Goal: Information Seeking & Learning: Learn about a topic

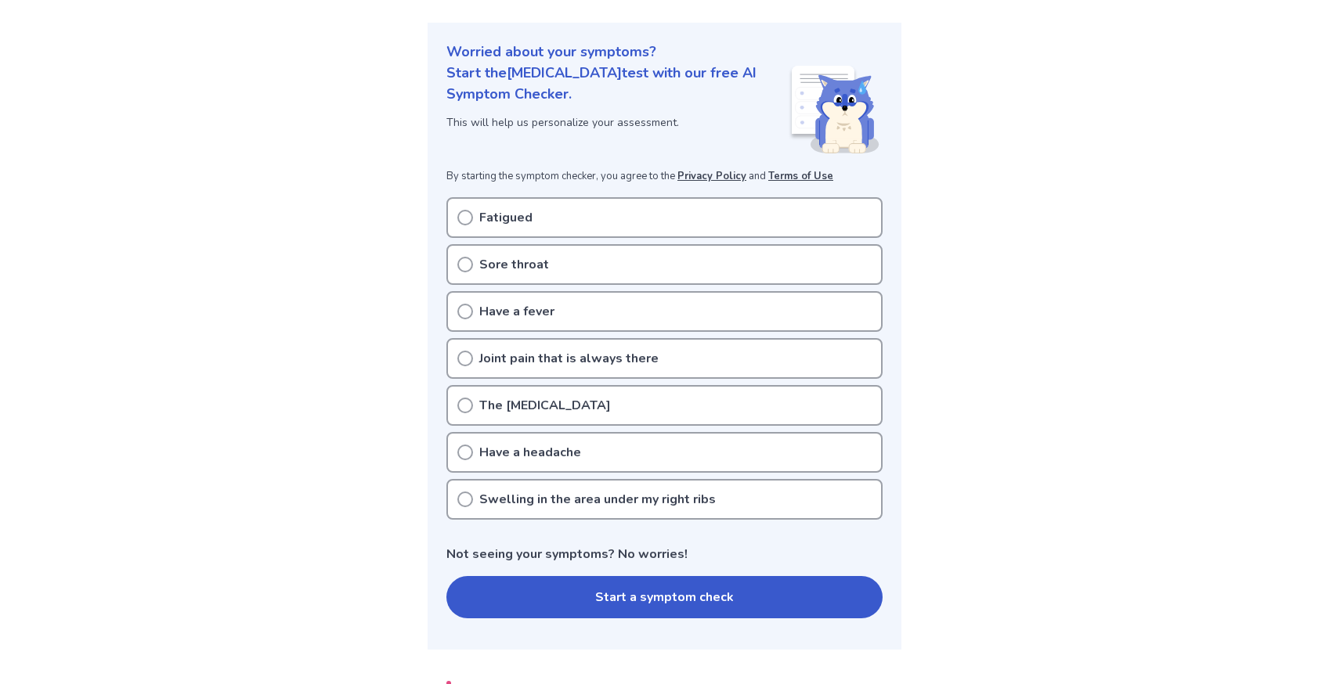
scroll to position [156, 0]
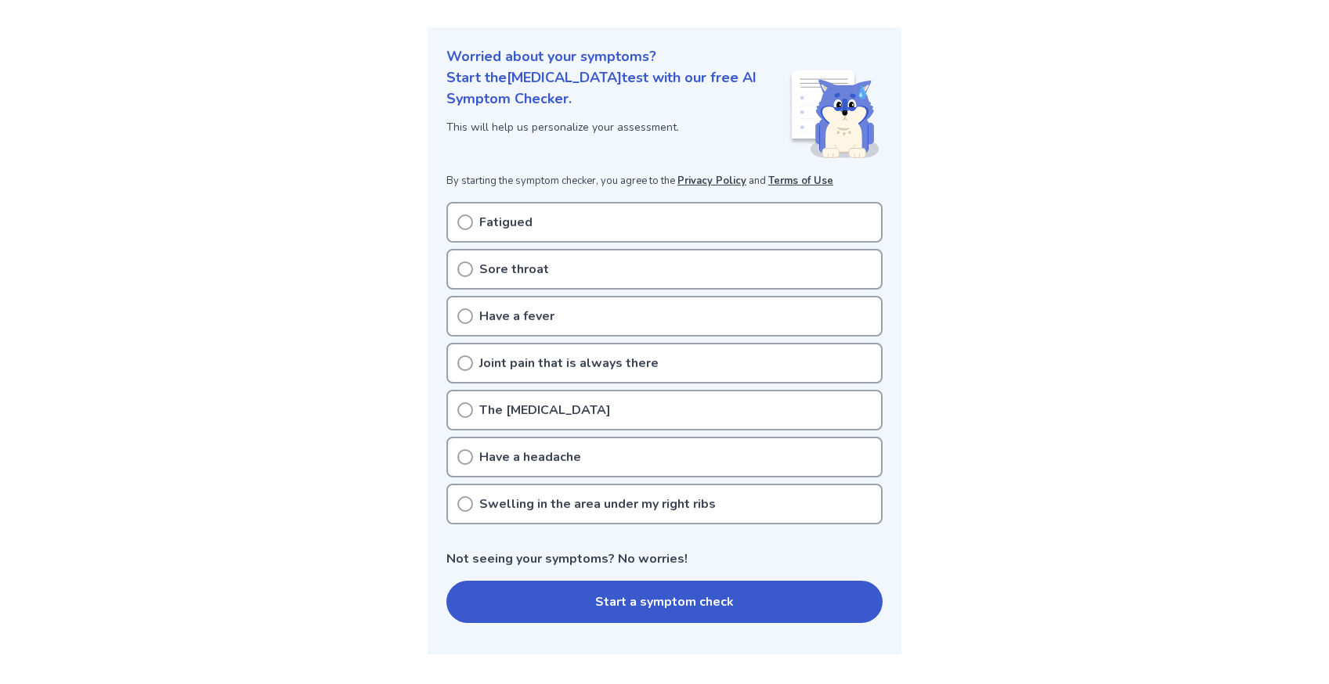
click at [468, 226] on icon at bounding box center [465, 223] width 16 height 16
click at [468, 219] on icon at bounding box center [465, 223] width 16 height 16
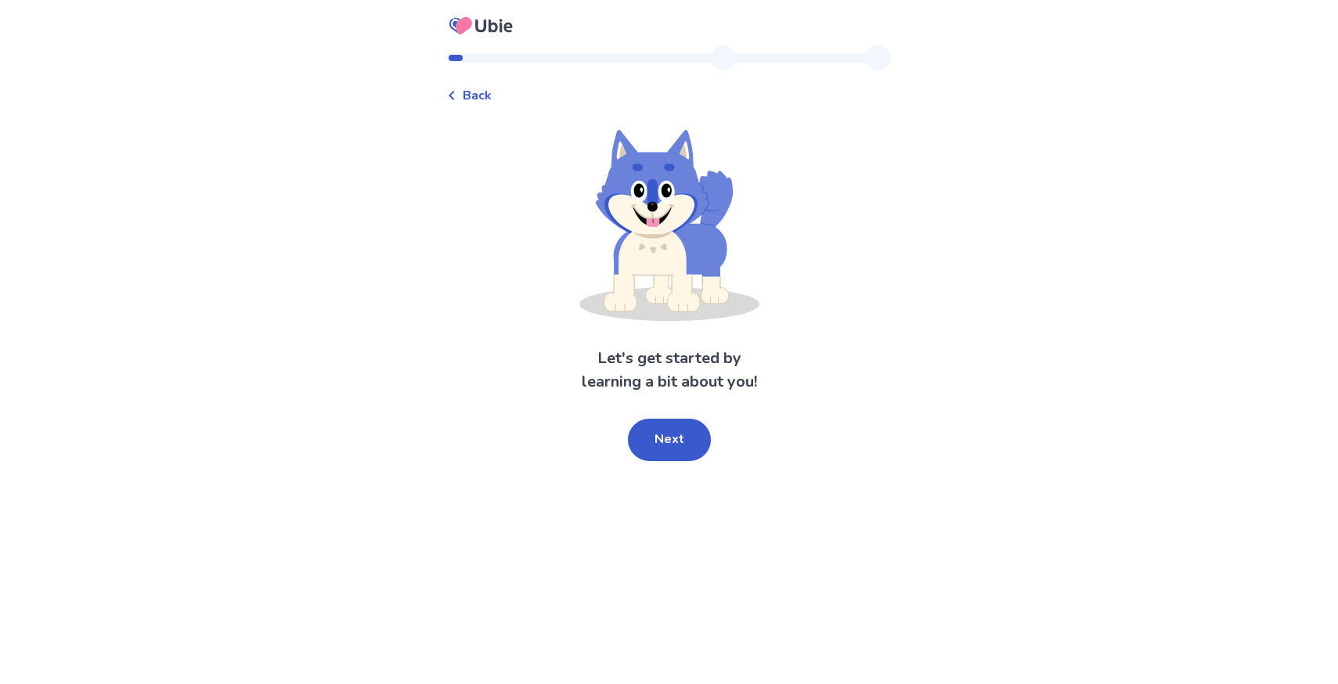
click at [492, 96] on span "Back" at bounding box center [477, 95] width 29 height 19
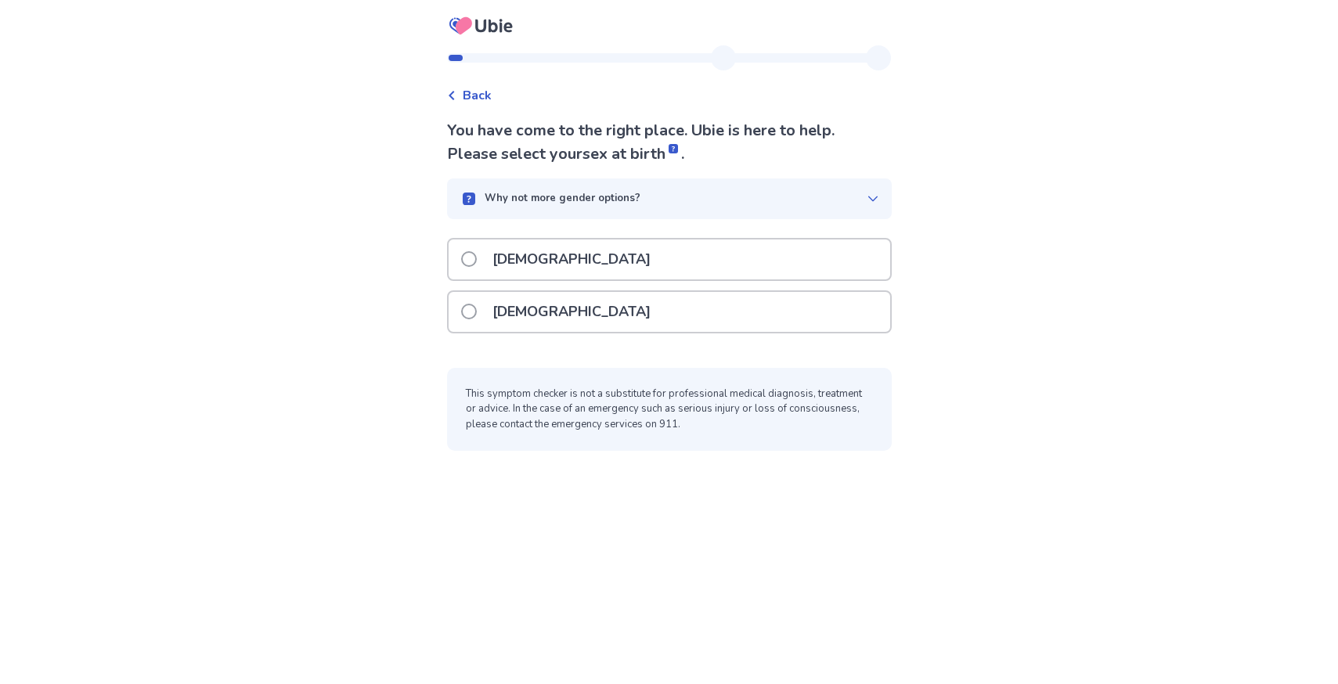
click at [585, 305] on div "[DEMOGRAPHIC_DATA]" at bounding box center [670, 312] width 442 height 40
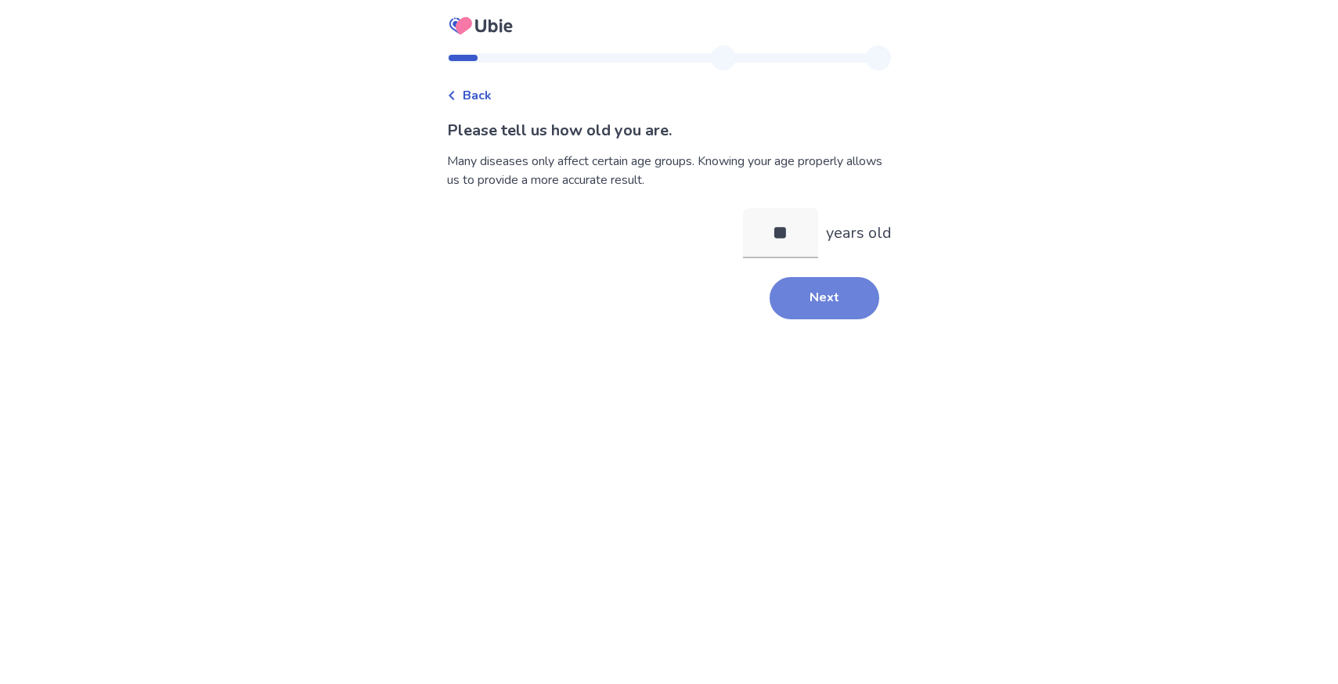
type input "**"
click at [839, 287] on button "Next" at bounding box center [825, 298] width 110 height 42
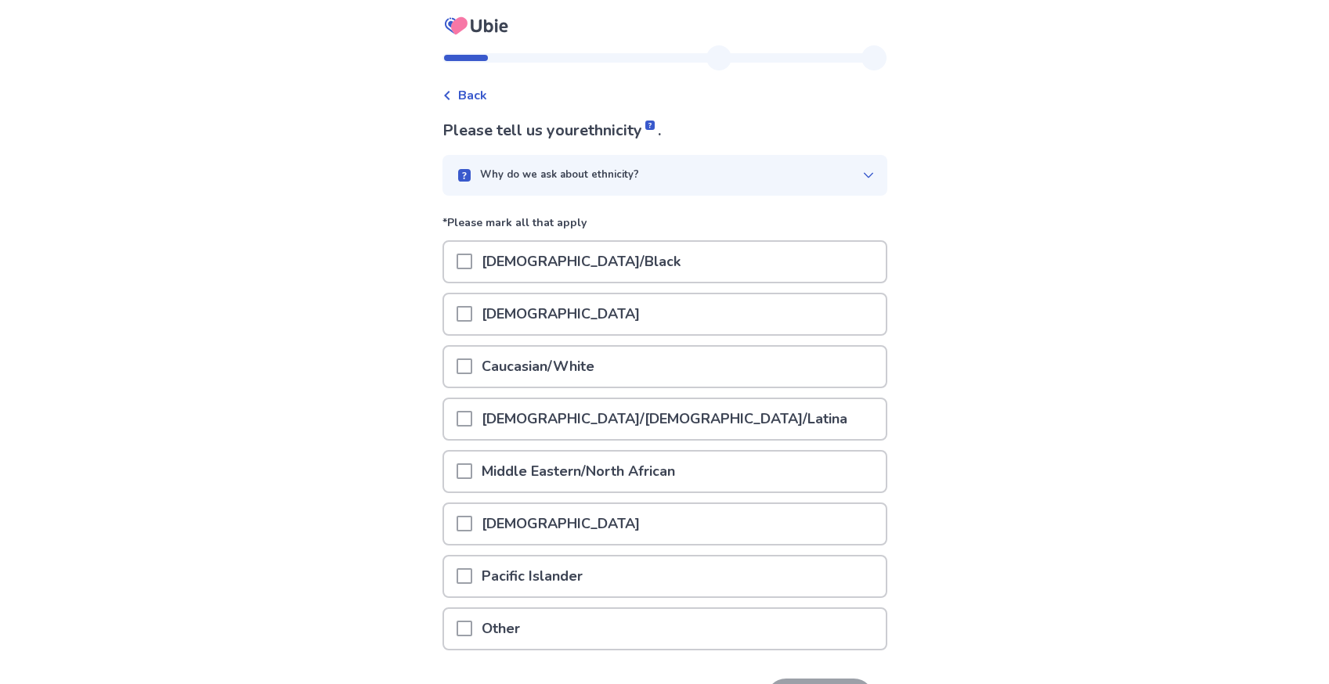
click at [472, 368] on span at bounding box center [465, 367] width 16 height 16
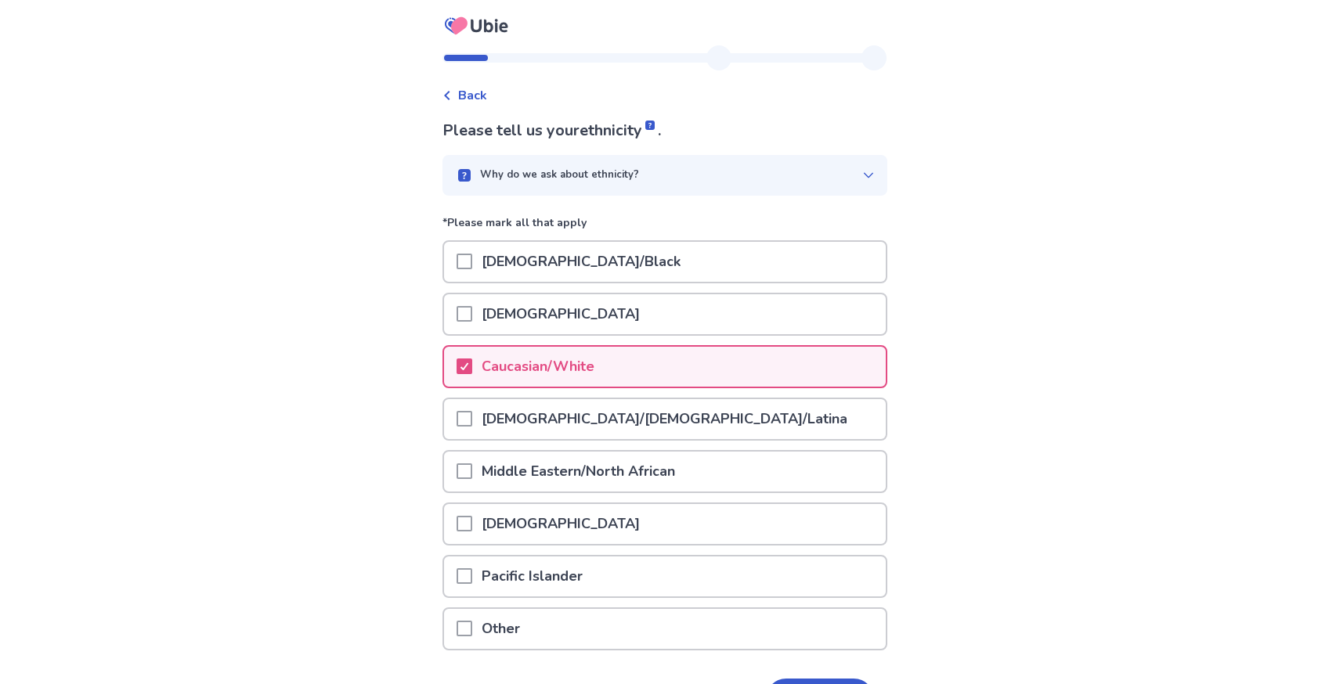
scroll to position [105, 0]
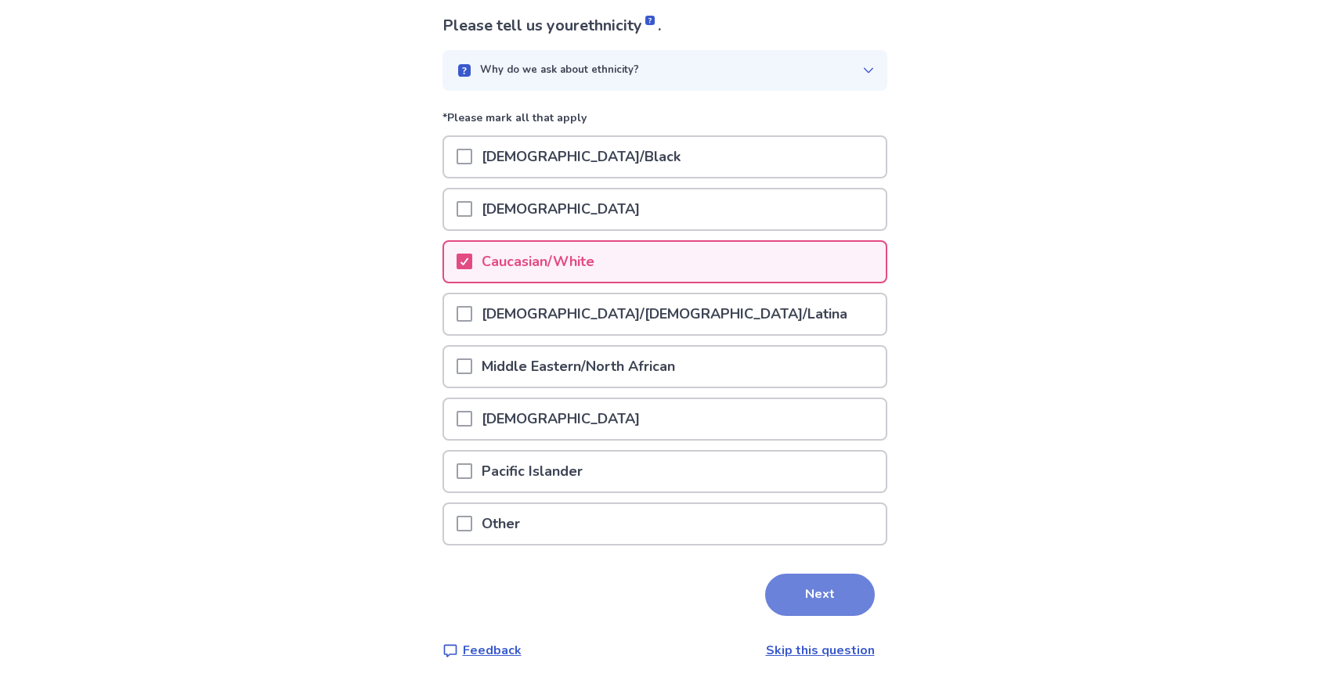
click at [810, 601] on button "Next" at bounding box center [820, 595] width 110 height 42
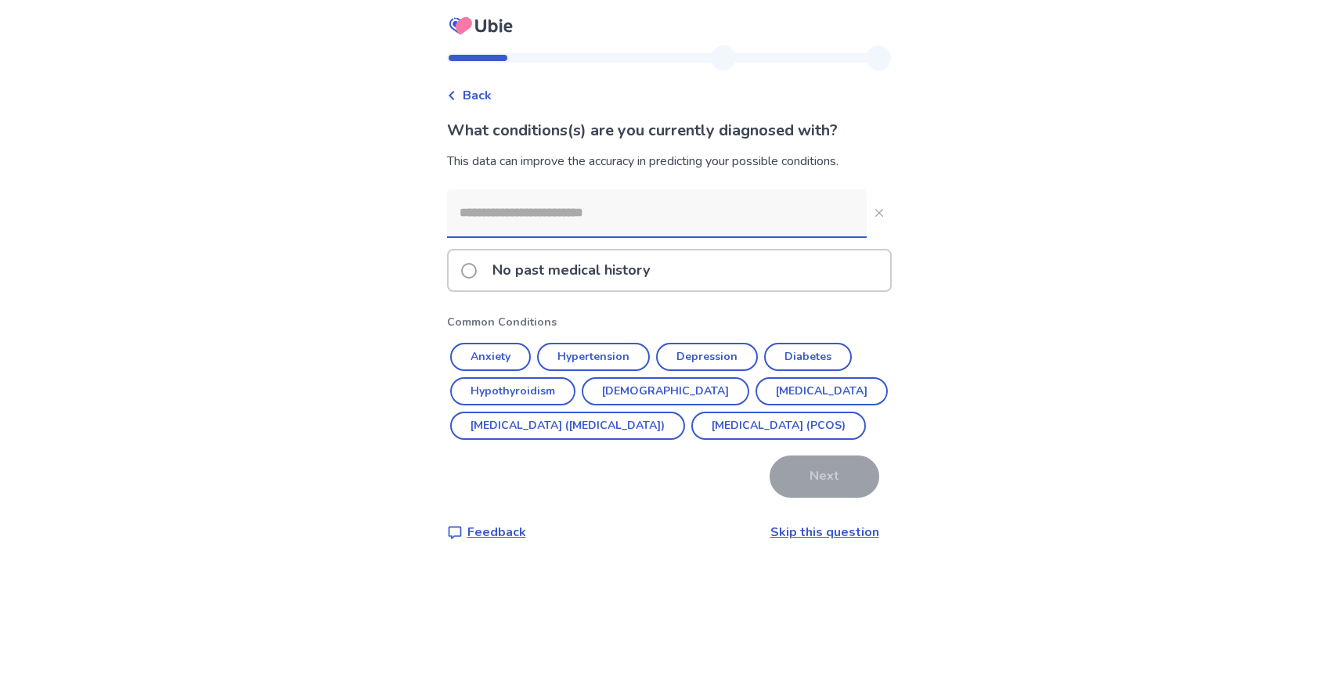
click at [845, 541] on link "Skip this question" at bounding box center [825, 532] width 109 height 17
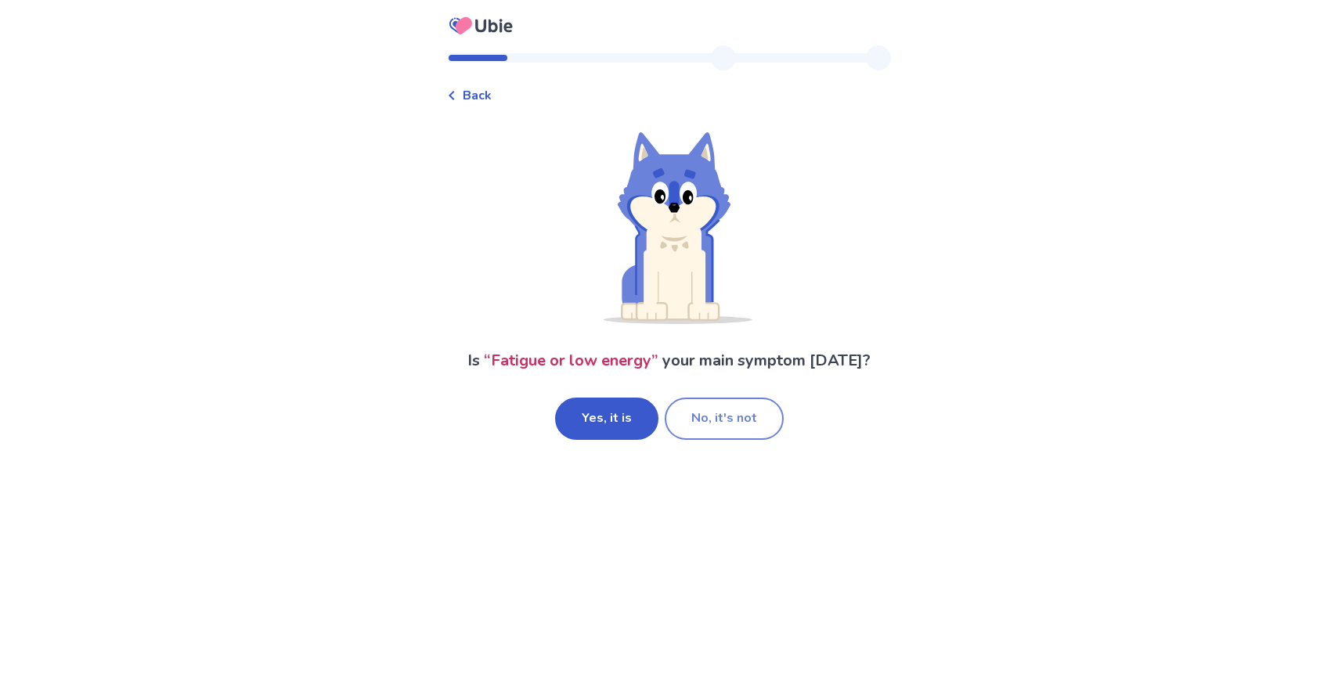
click at [684, 410] on button "No, it's not" at bounding box center [724, 419] width 119 height 42
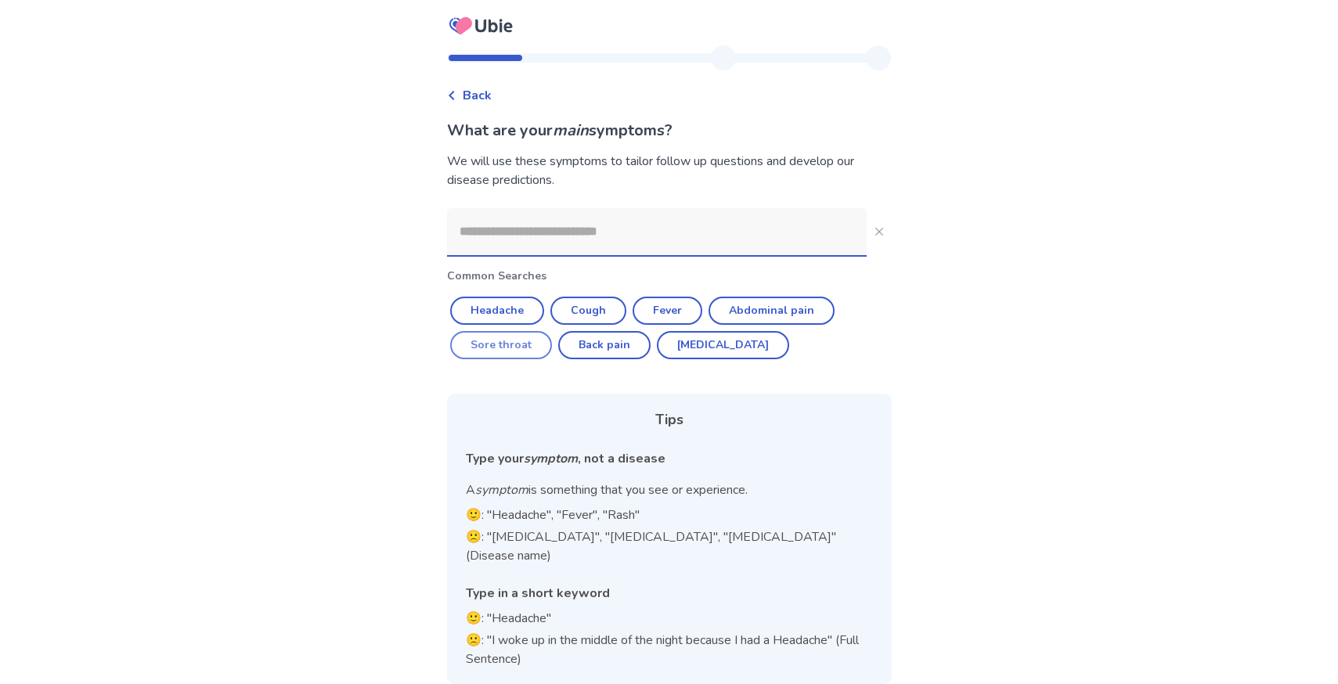
click at [508, 341] on button "Sore throat" at bounding box center [501, 345] width 102 height 28
type input "**********"
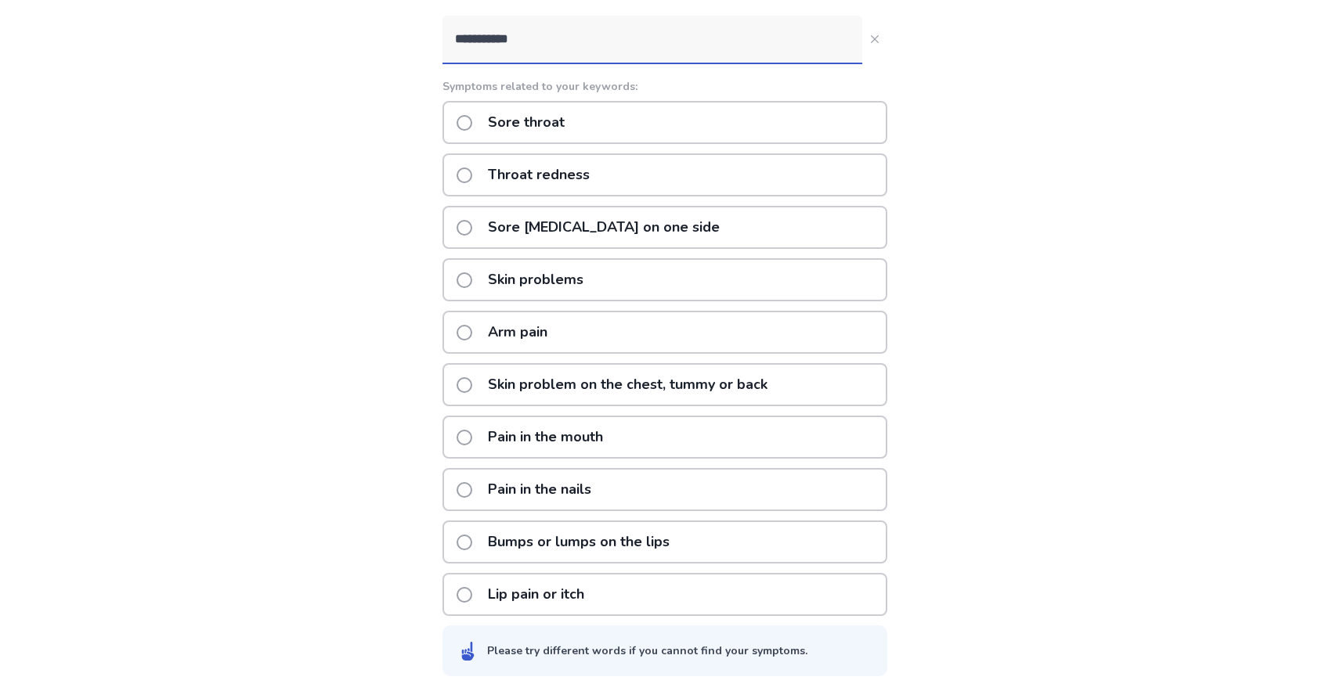
scroll to position [194, 0]
click at [566, 133] on p "Sore throat" at bounding box center [527, 121] width 96 height 40
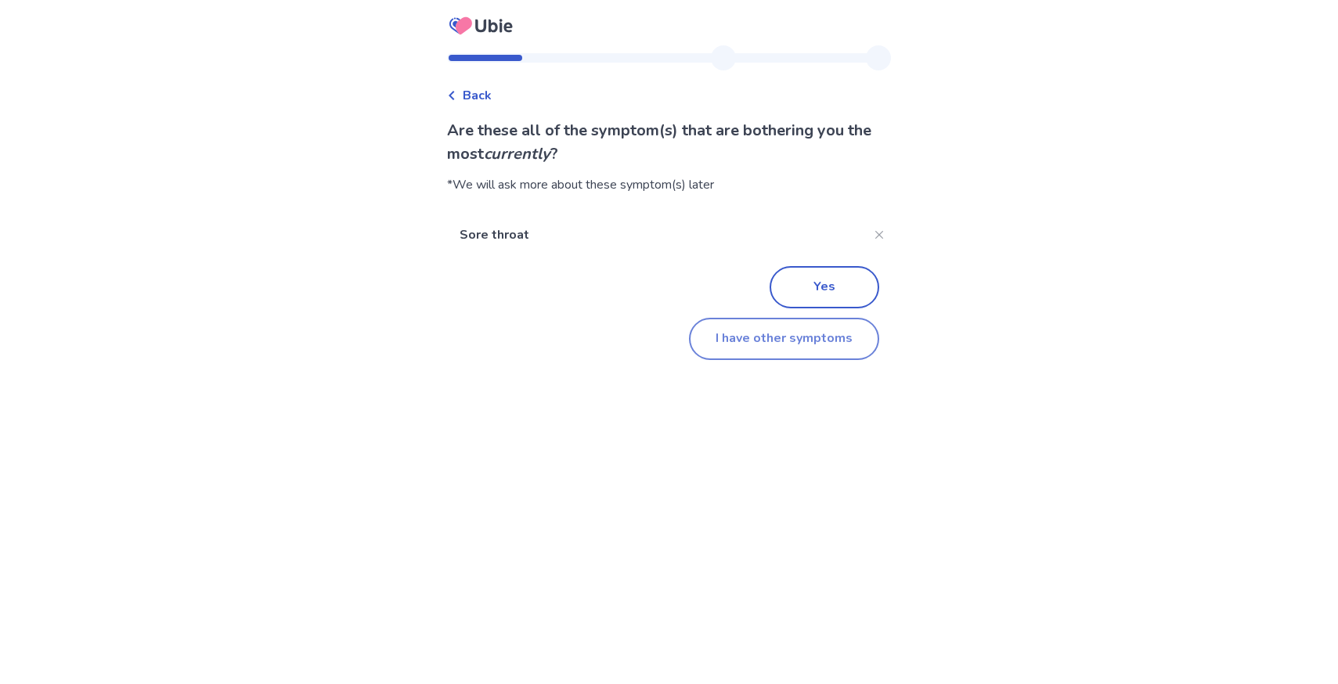
click at [753, 341] on button "I have other symptoms" at bounding box center [784, 339] width 190 height 42
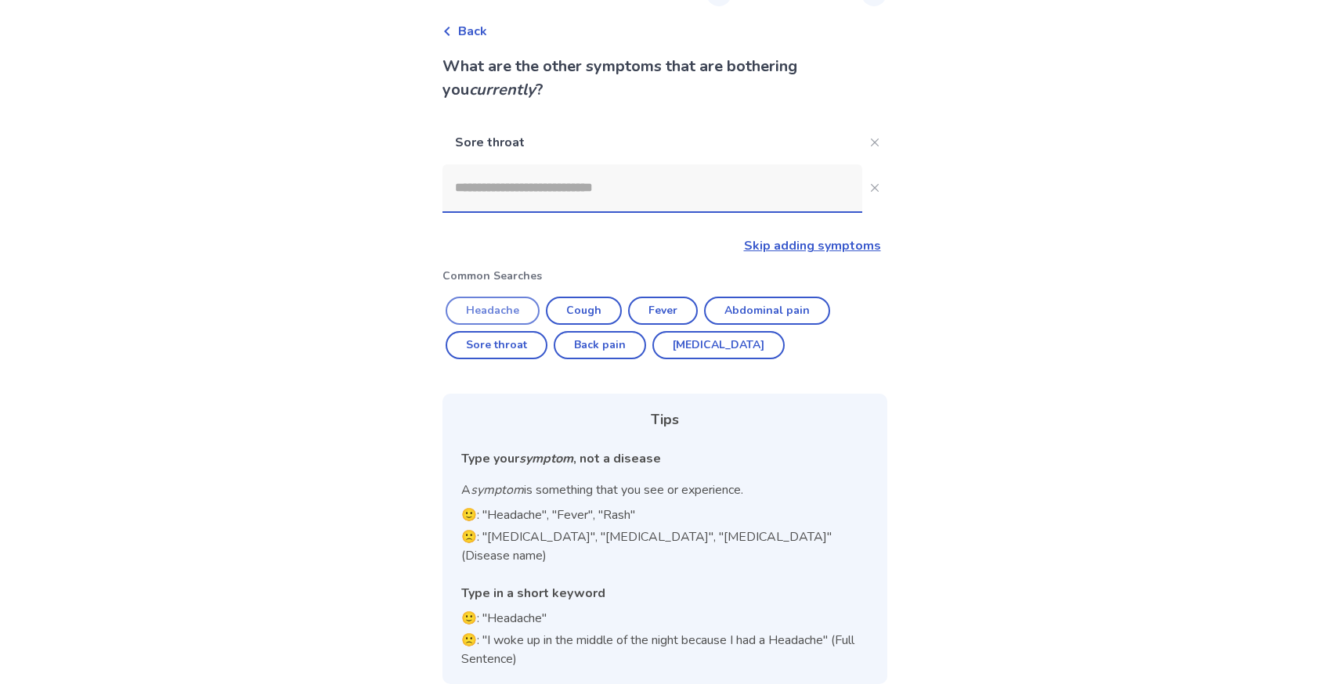
click at [506, 310] on button "Headache" at bounding box center [493, 311] width 94 height 28
type input "********"
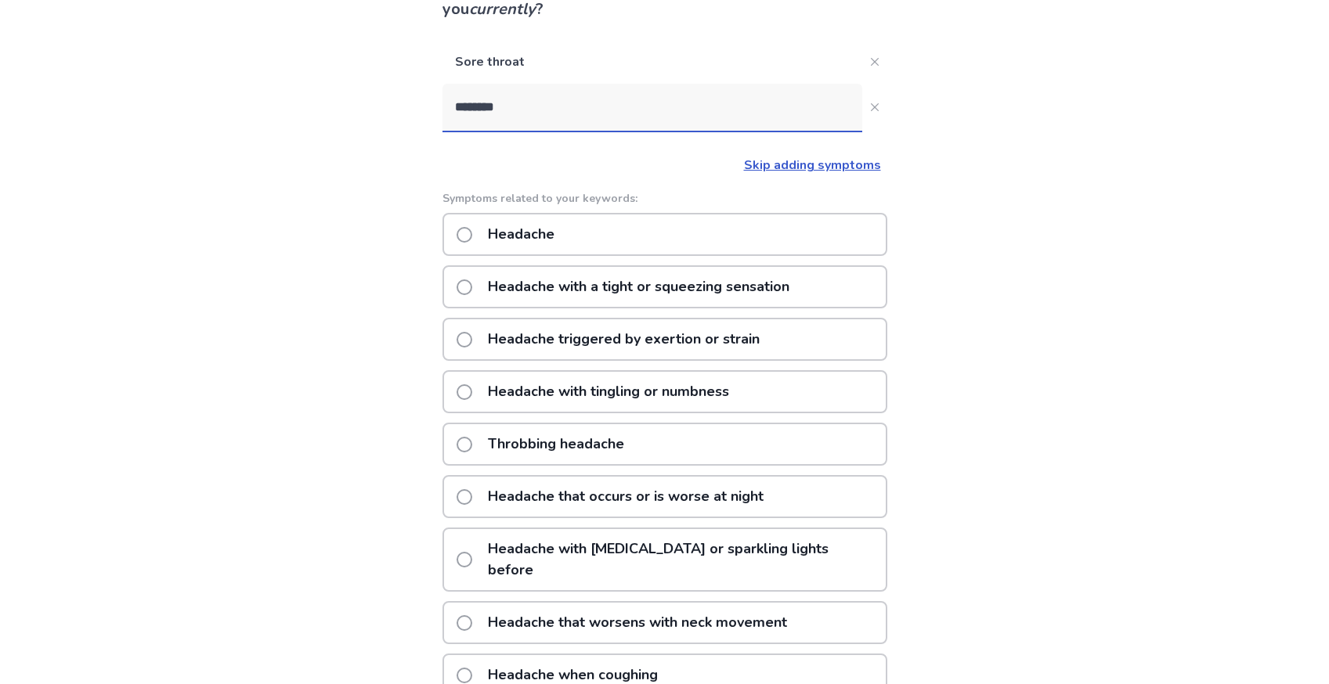
scroll to position [142, 0]
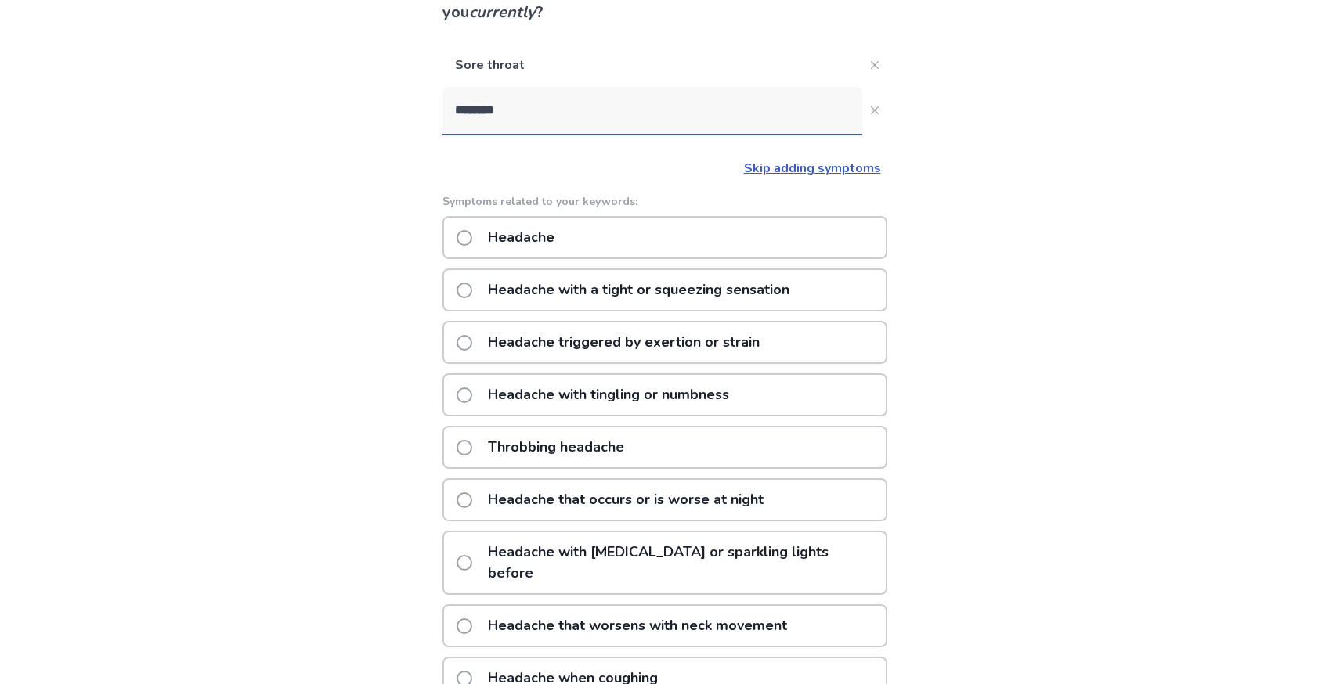
click at [603, 233] on div "Headache" at bounding box center [664, 237] width 445 height 43
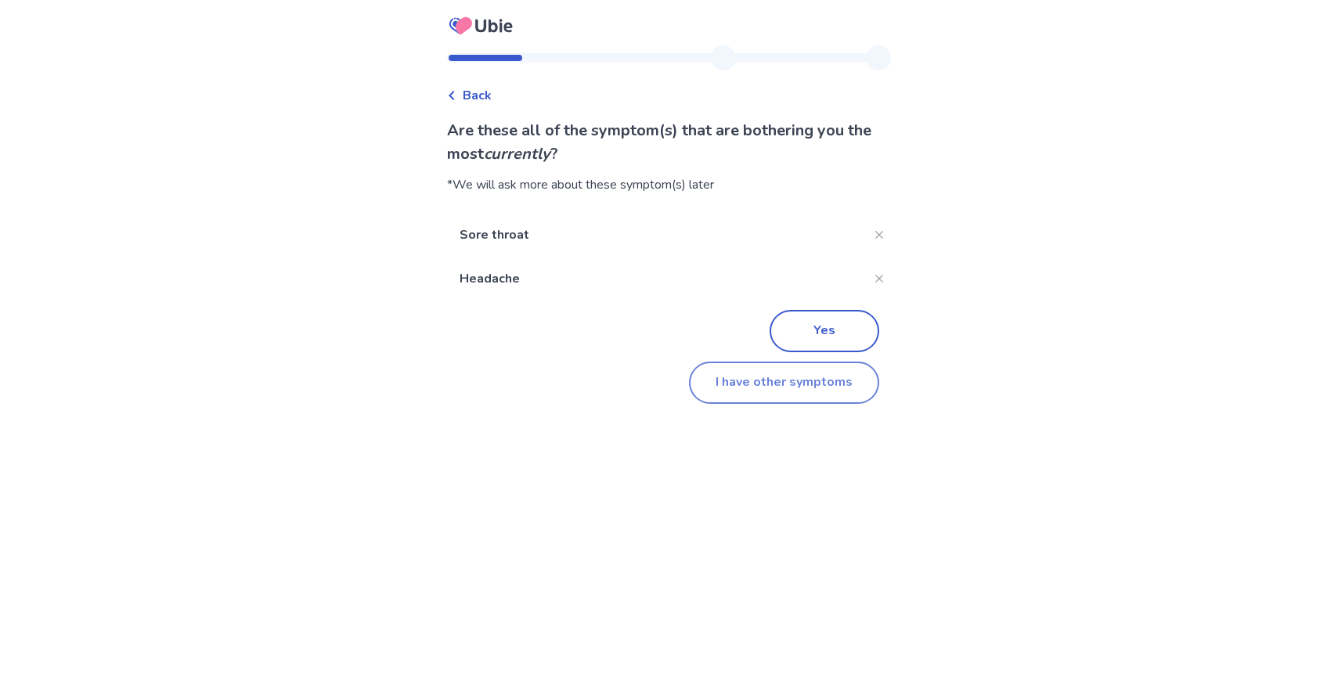
click at [782, 392] on button "I have other symptoms" at bounding box center [784, 383] width 190 height 42
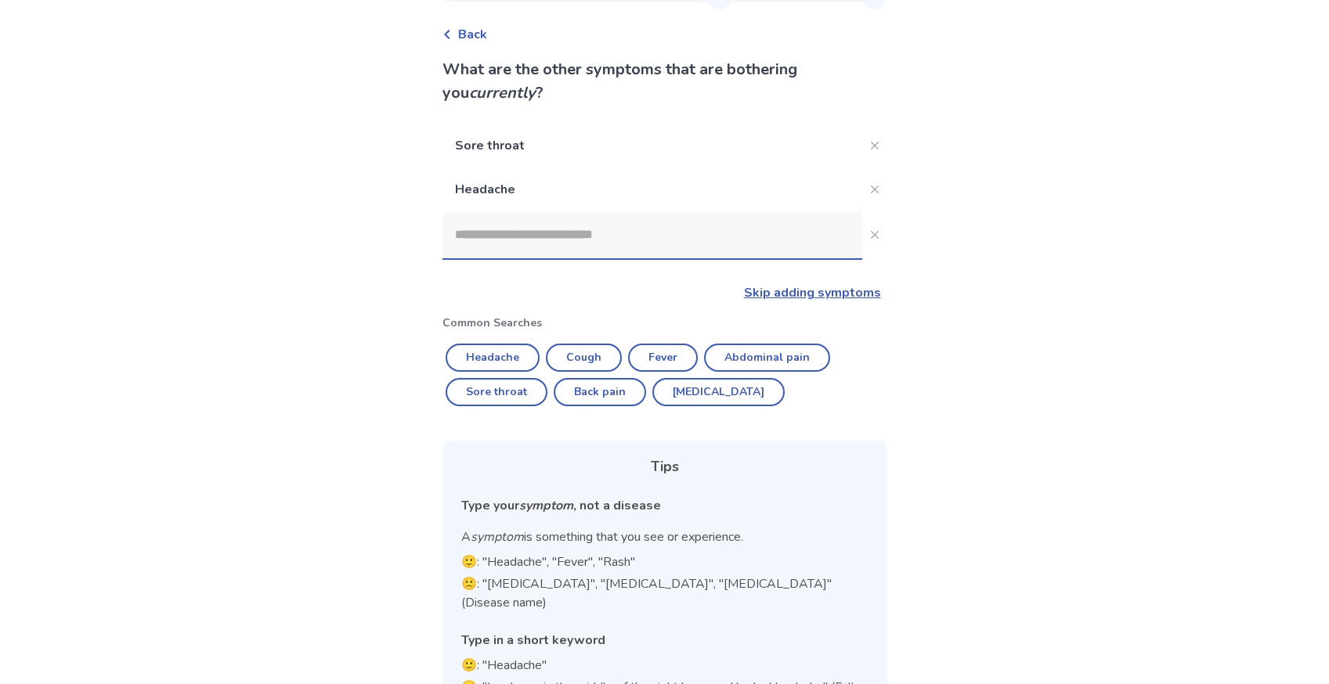
scroll to position [45, 0]
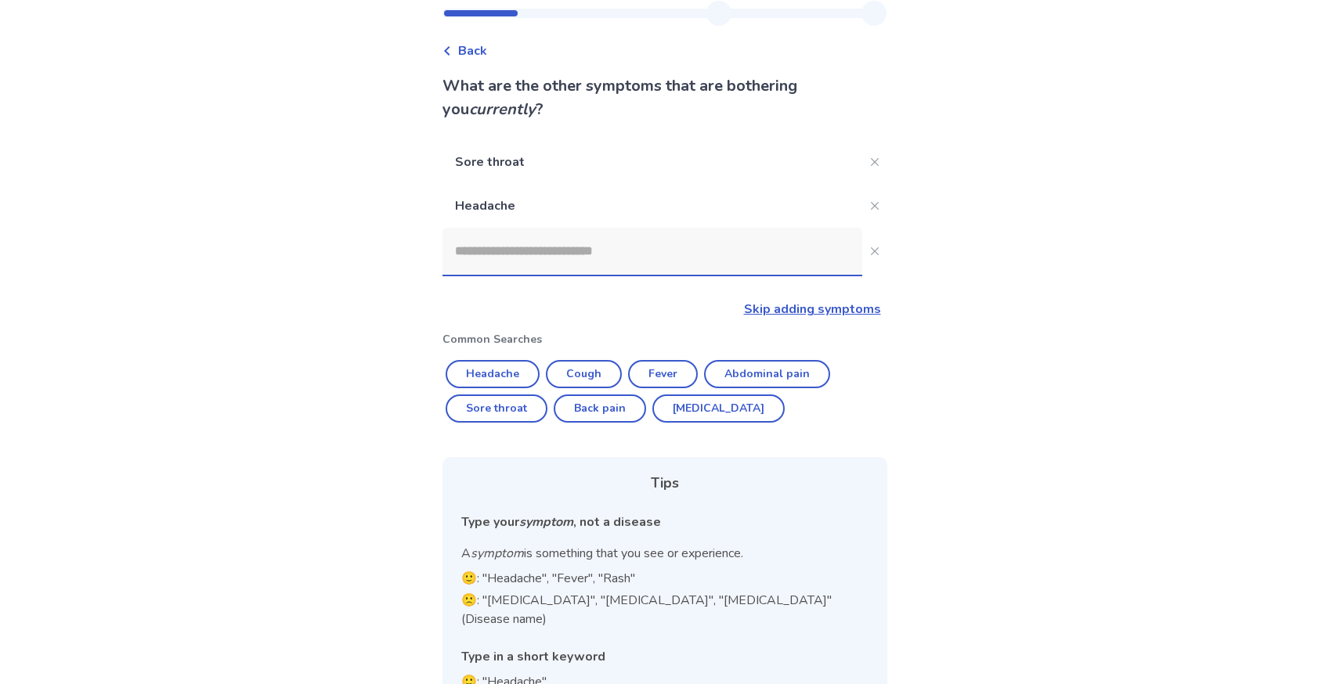
click at [609, 246] on input at bounding box center [652, 251] width 420 height 47
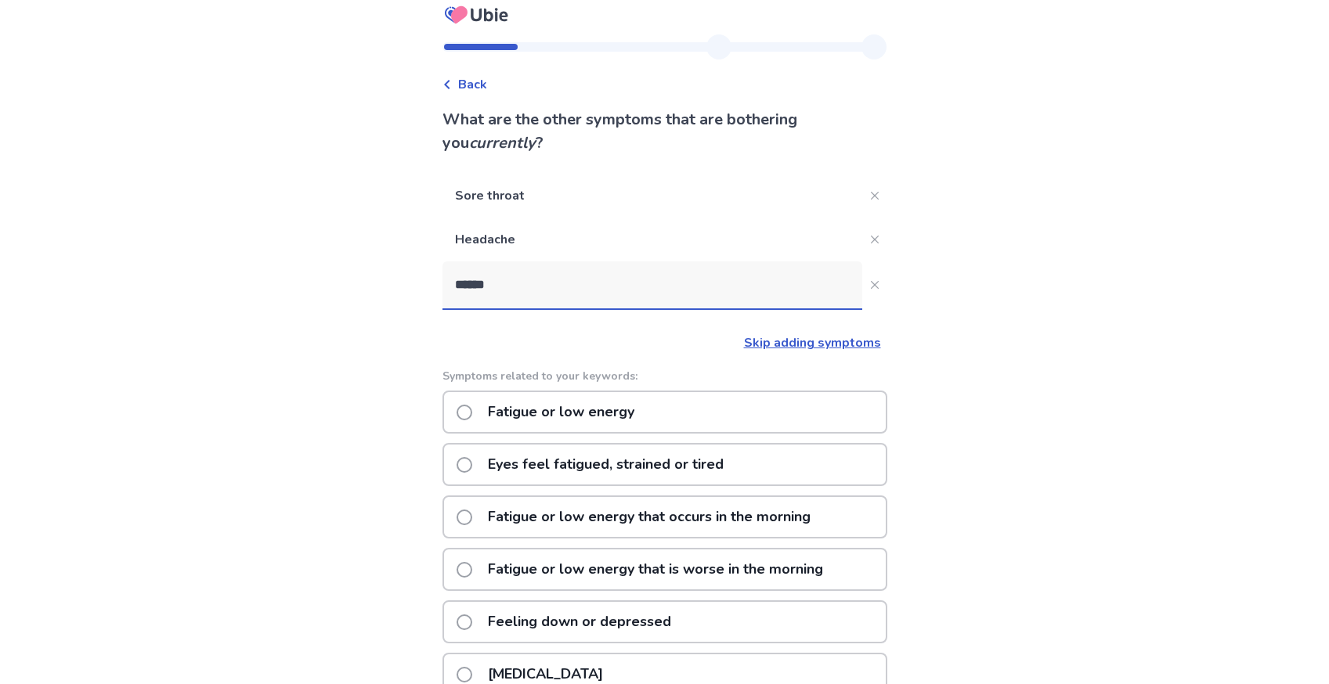
type input "*******"
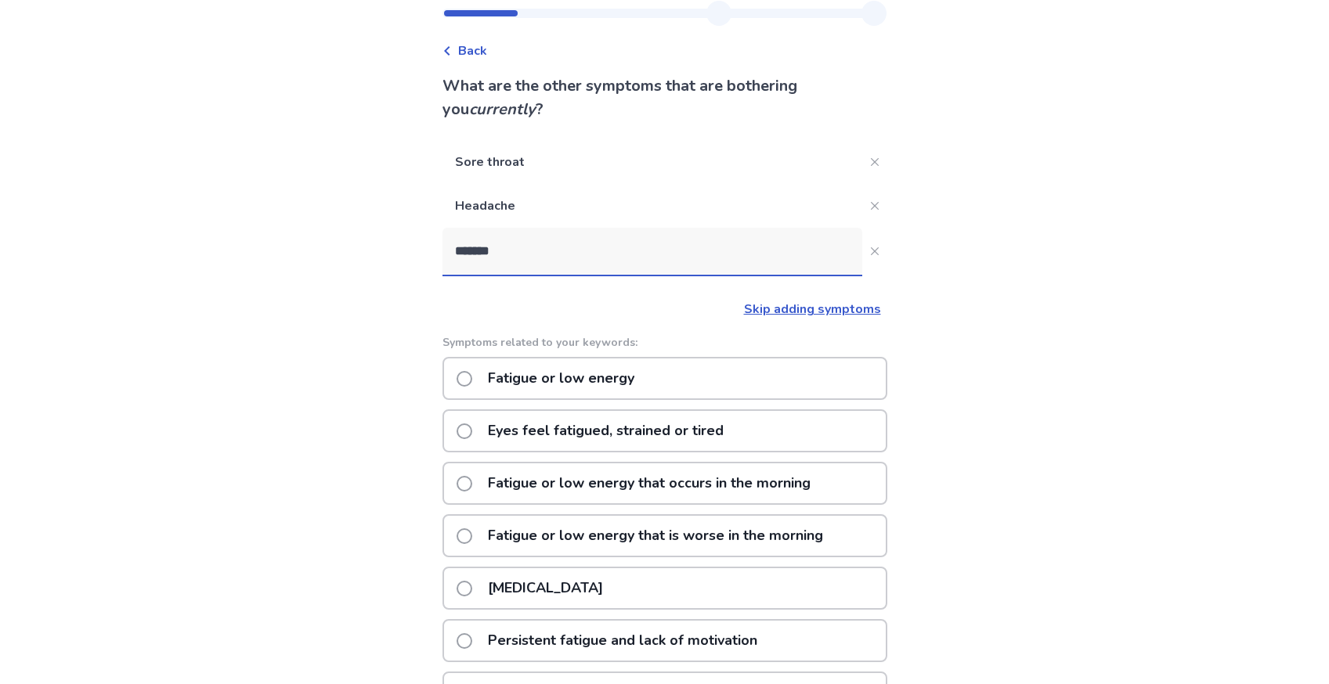
click at [589, 377] on p "Fatigue or low energy" at bounding box center [561, 379] width 165 height 40
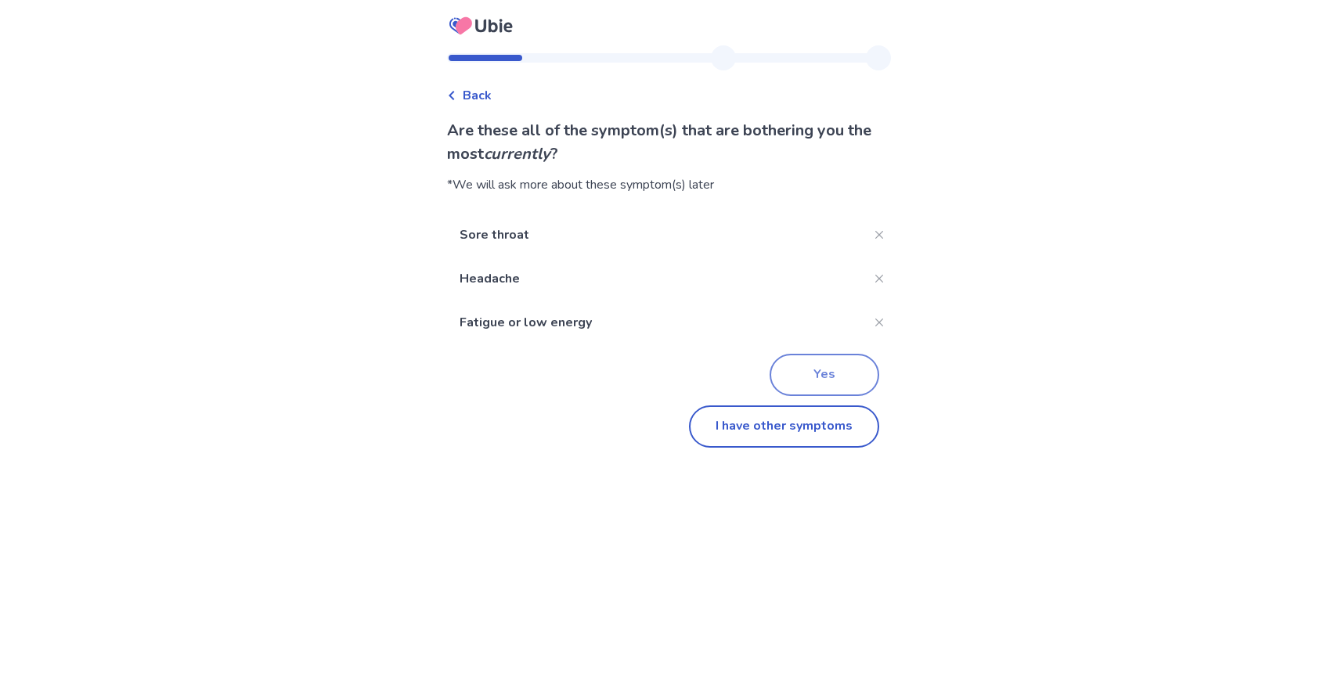
click at [771, 387] on button "Yes" at bounding box center [825, 375] width 110 height 42
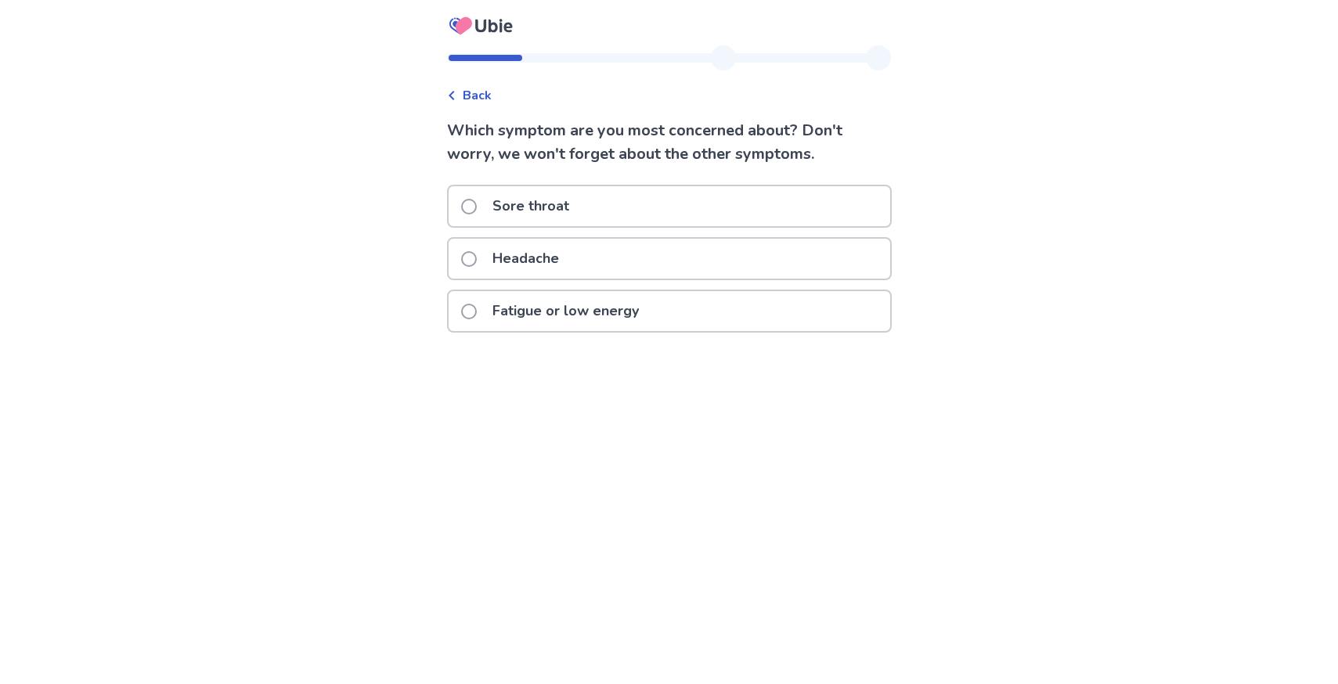
click at [561, 210] on p "Sore throat" at bounding box center [531, 206] width 96 height 40
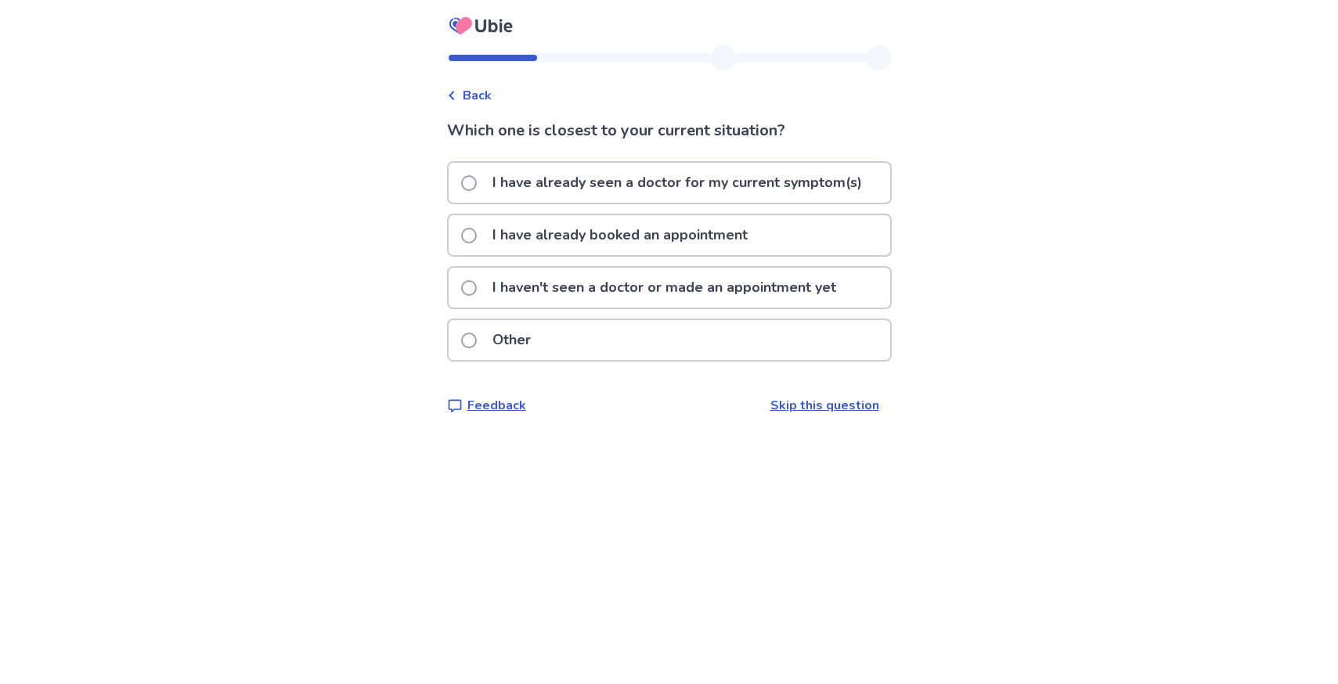
click at [570, 234] on p "I have already booked an appointment" at bounding box center [620, 235] width 274 height 40
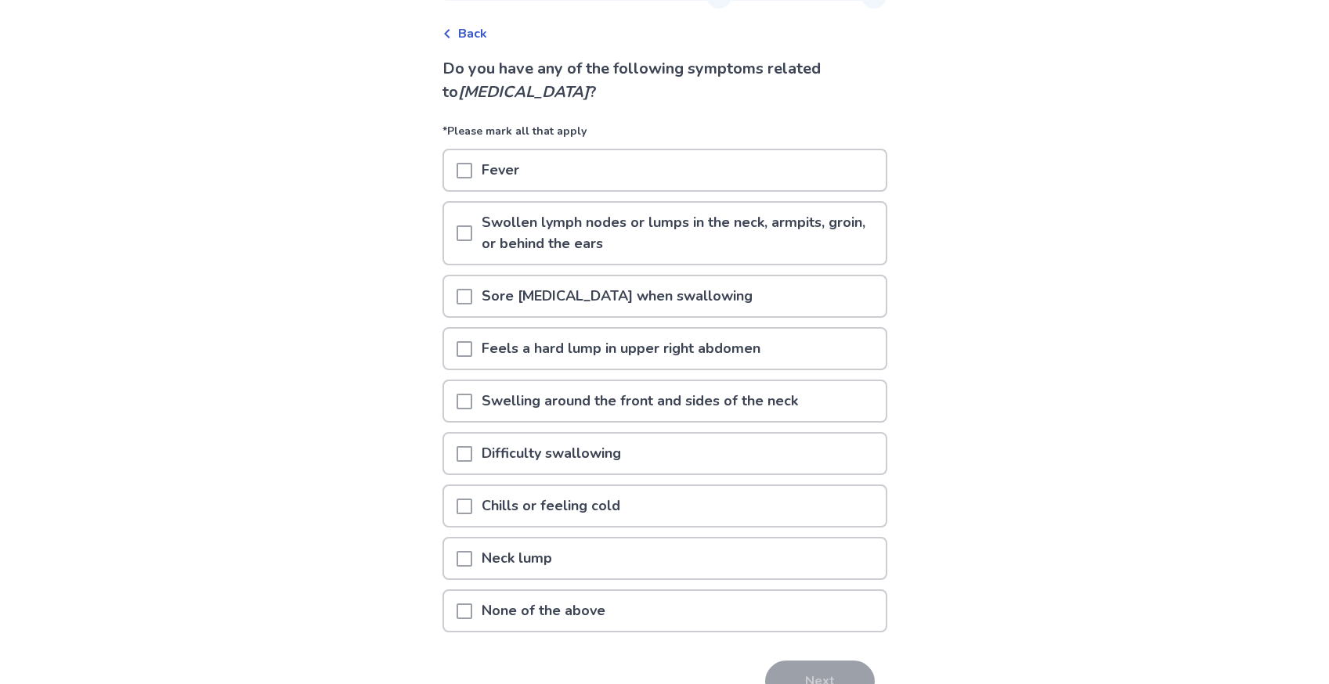
scroll to position [63, 0]
click at [468, 230] on span at bounding box center [465, 232] width 16 height 16
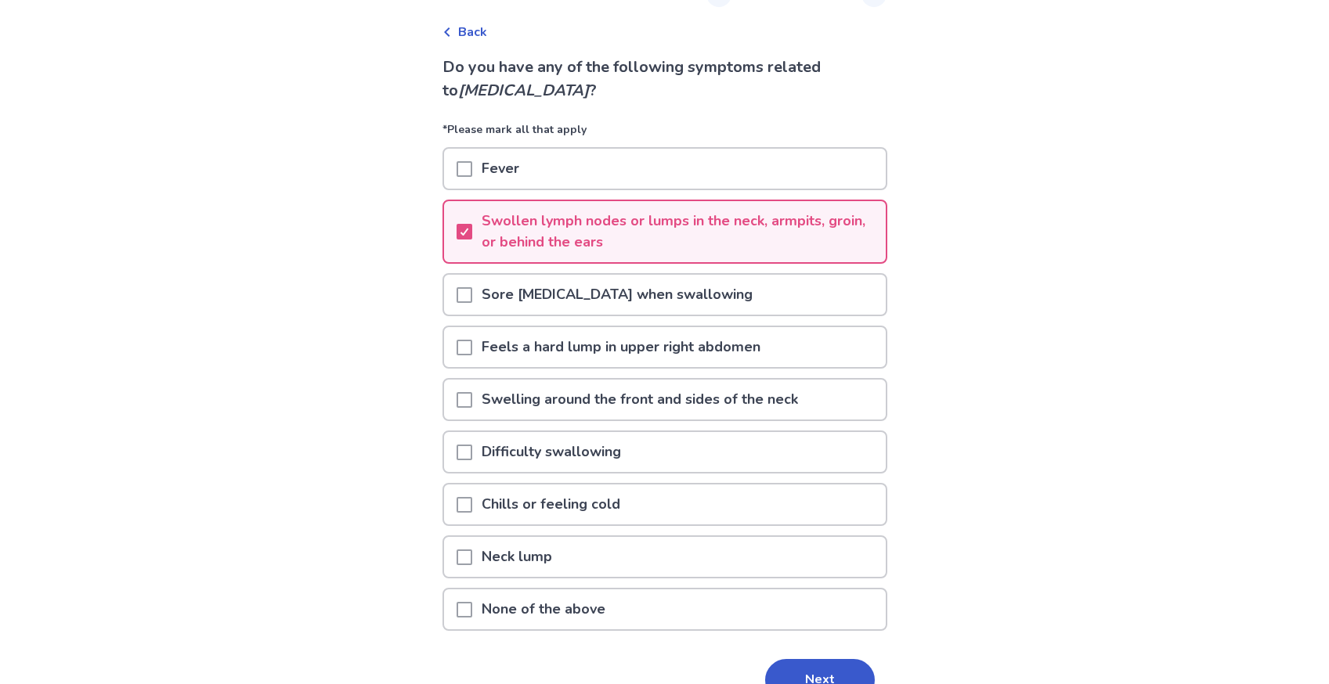
click at [471, 293] on span at bounding box center [465, 295] width 16 height 16
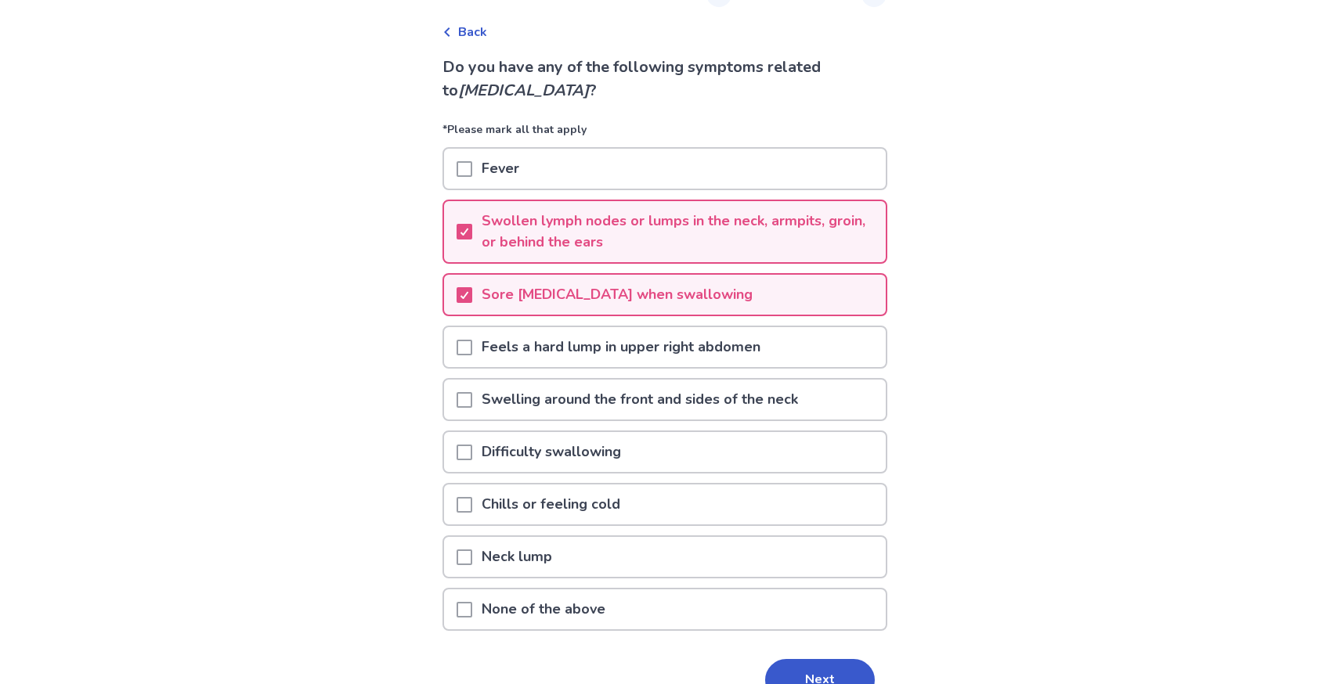
click at [471, 404] on span at bounding box center [465, 400] width 16 height 16
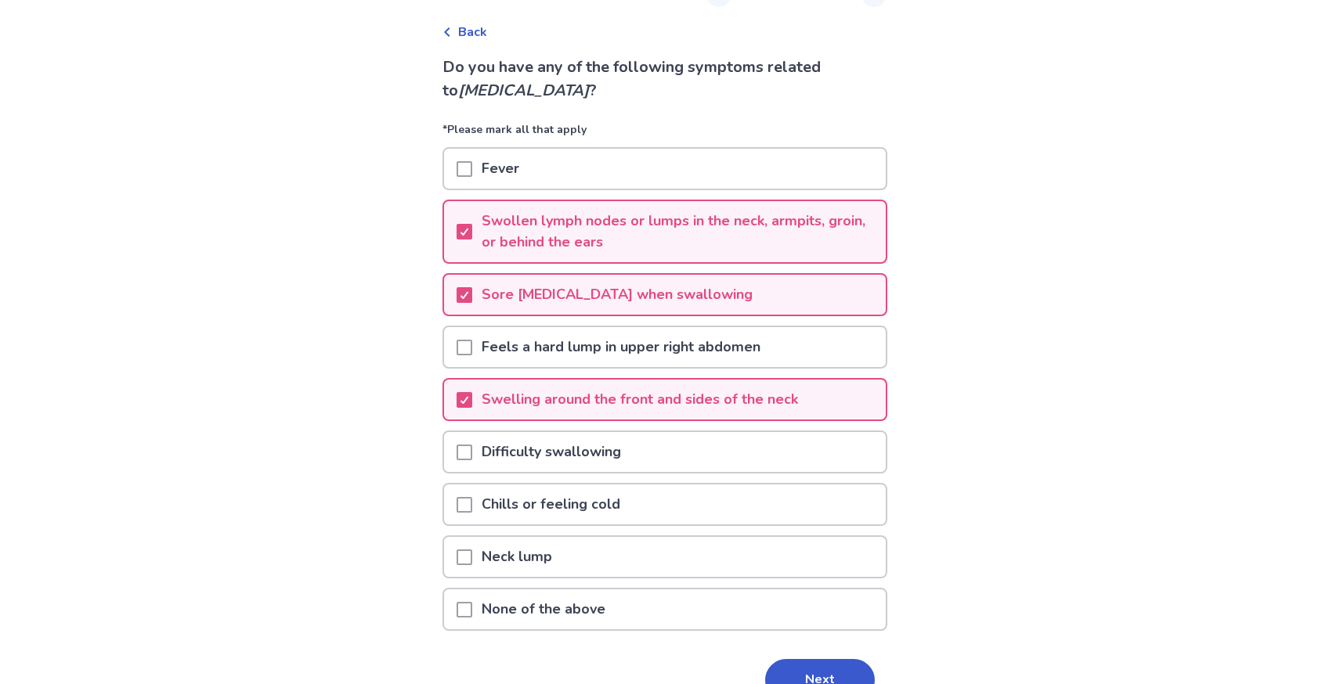
click at [470, 446] on span at bounding box center [465, 453] width 16 height 16
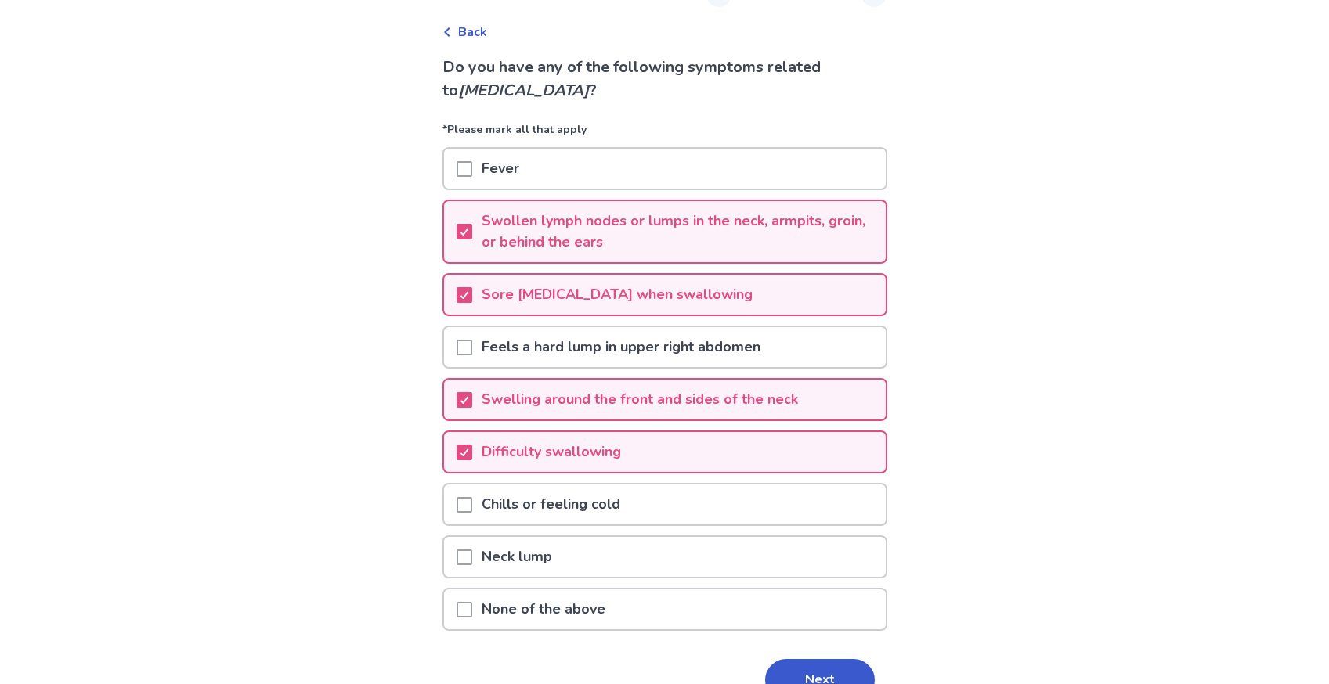
click at [472, 501] on span at bounding box center [465, 505] width 16 height 16
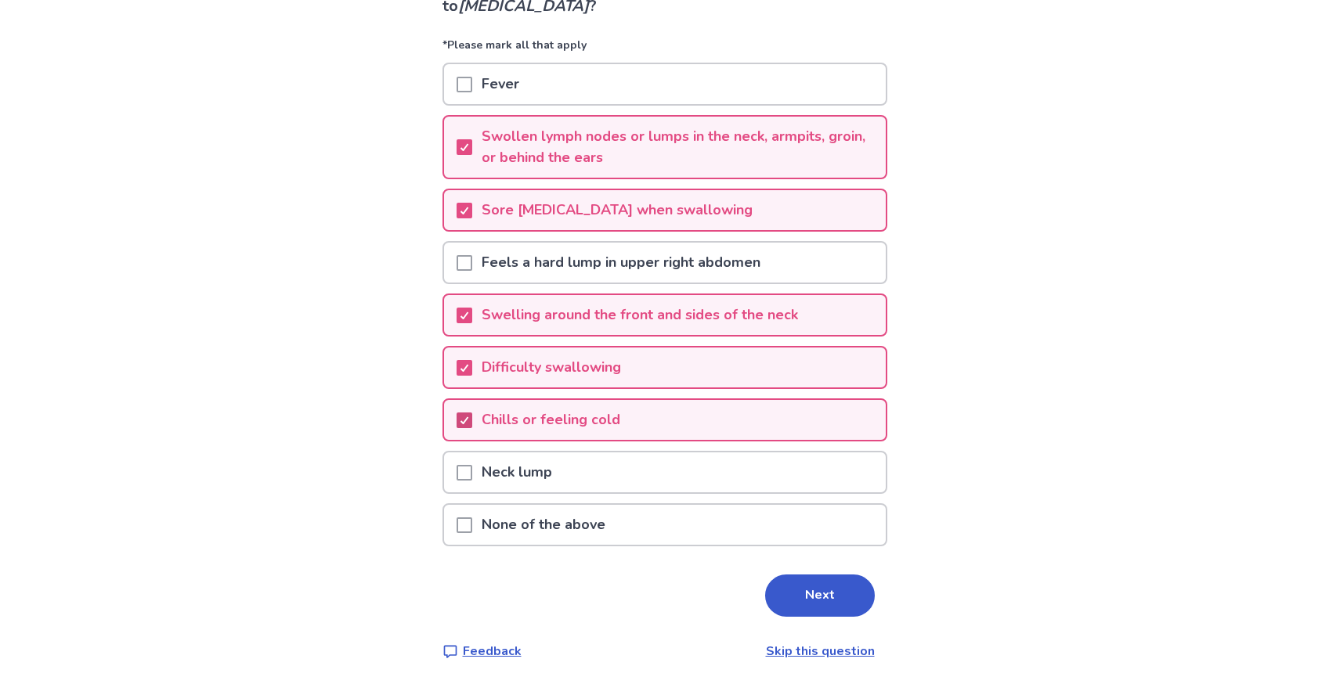
scroll to position [150, 0]
click at [472, 478] on span at bounding box center [465, 472] width 16 height 16
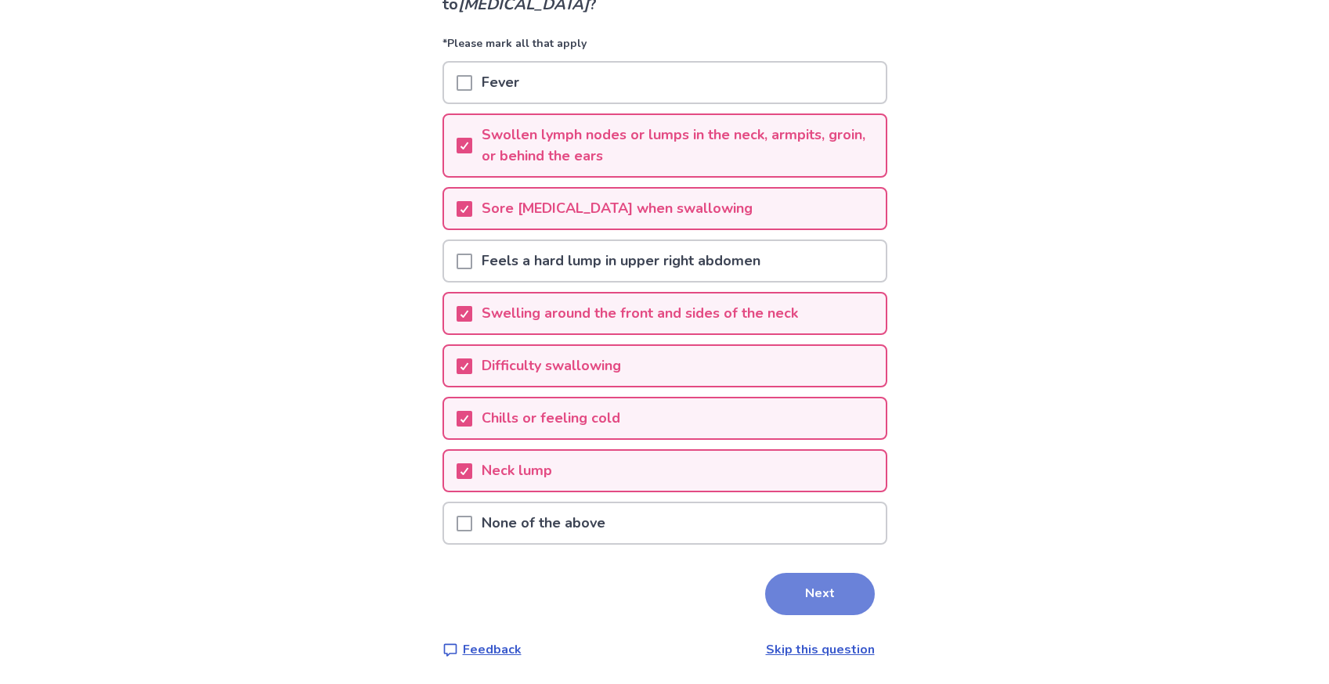
click at [825, 605] on button "Next" at bounding box center [820, 594] width 110 height 42
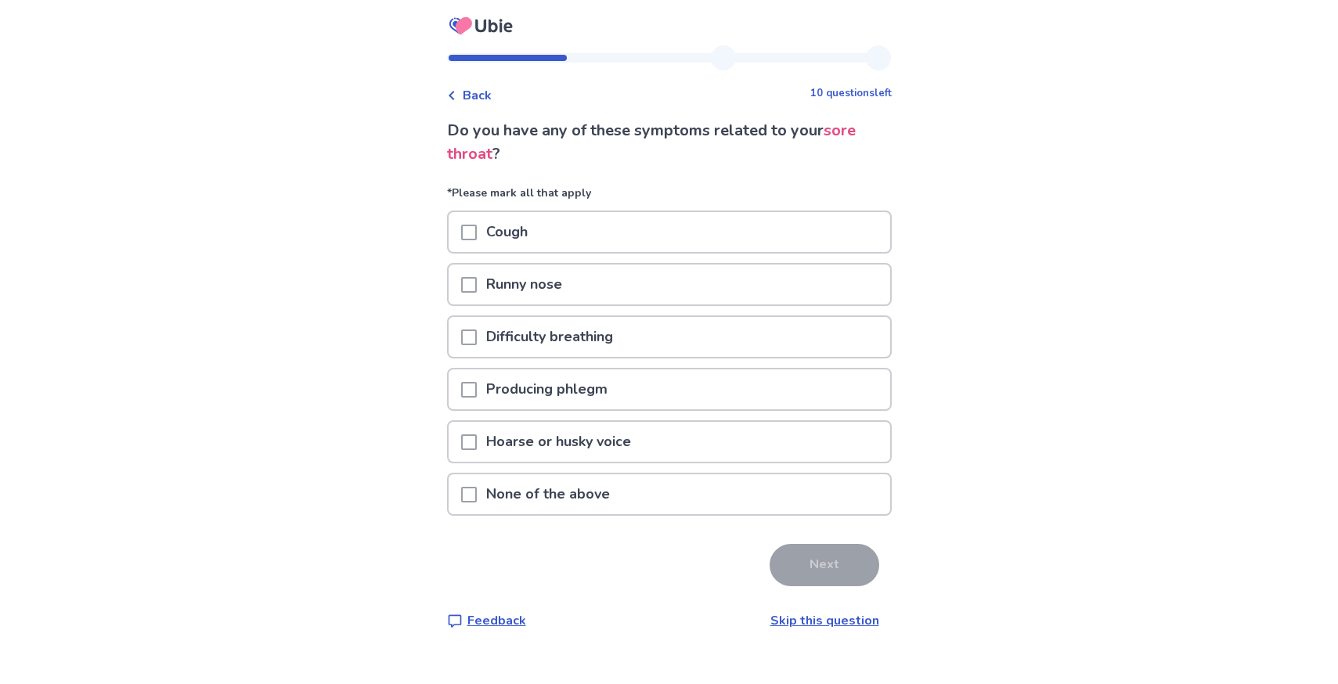
click at [487, 234] on p "Cough" at bounding box center [507, 232] width 60 height 40
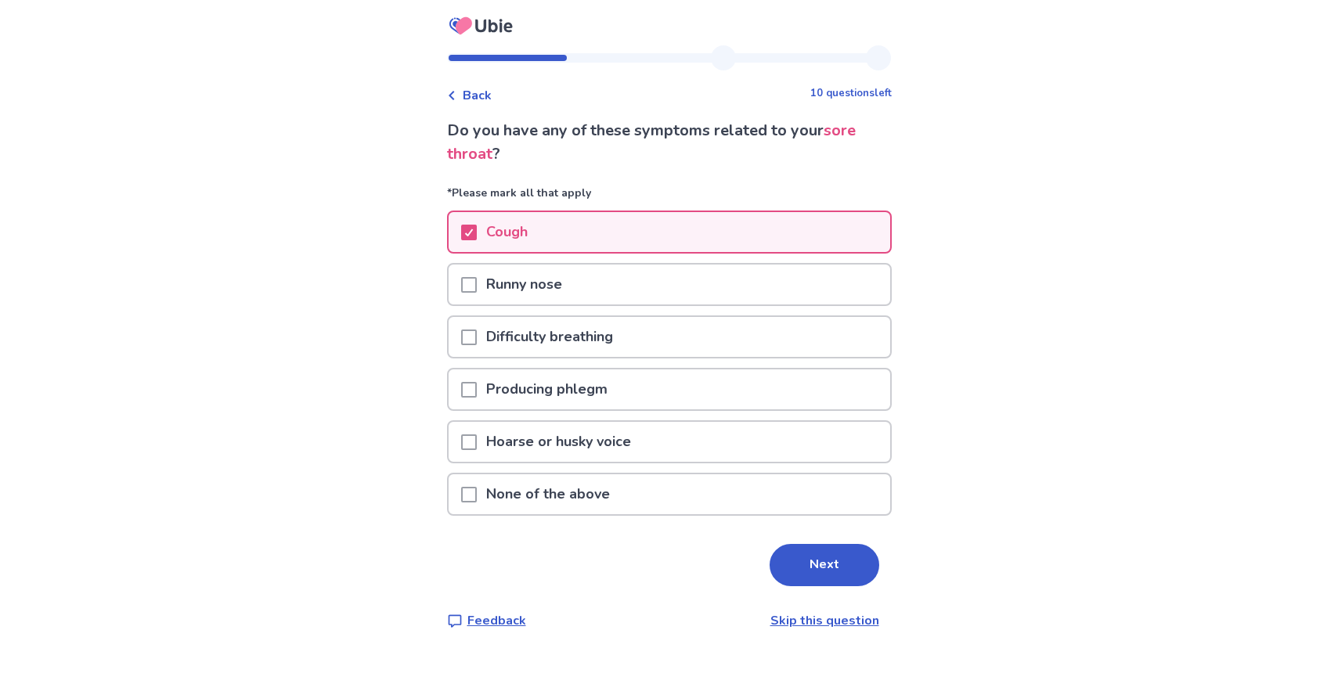
click at [477, 284] on span at bounding box center [469, 285] width 16 height 16
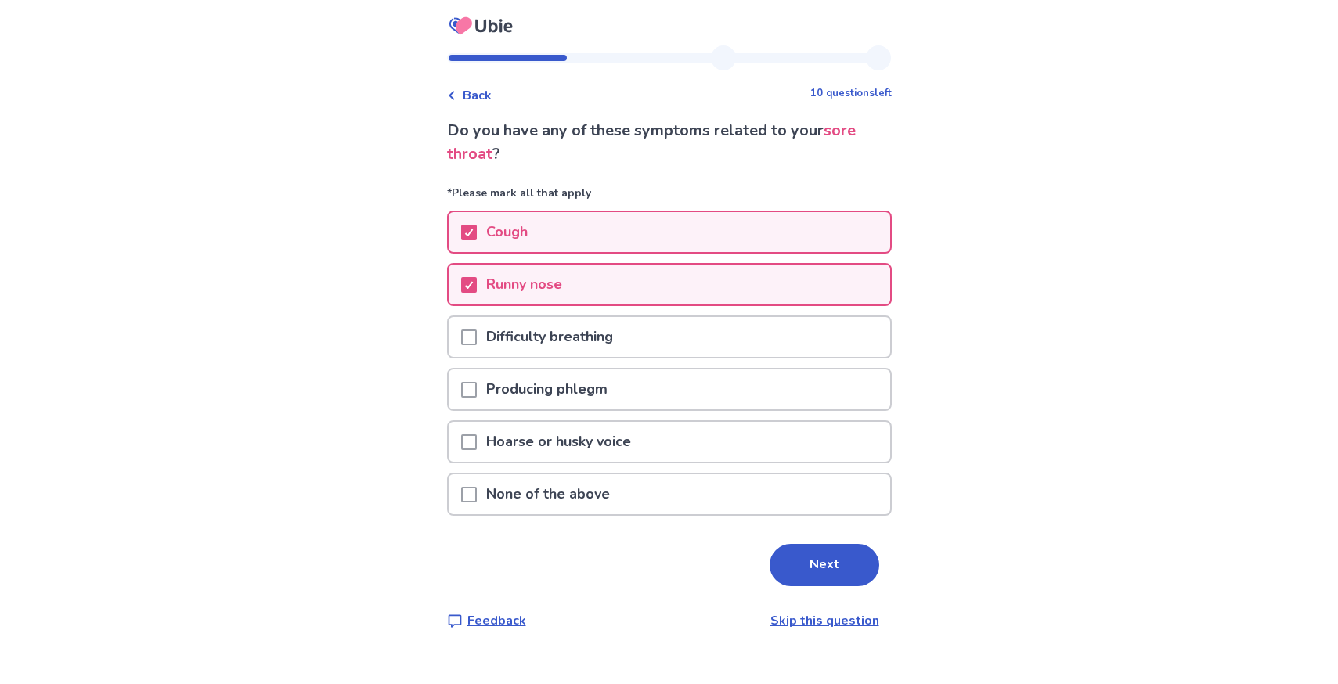
click at [477, 341] on span at bounding box center [469, 338] width 16 height 16
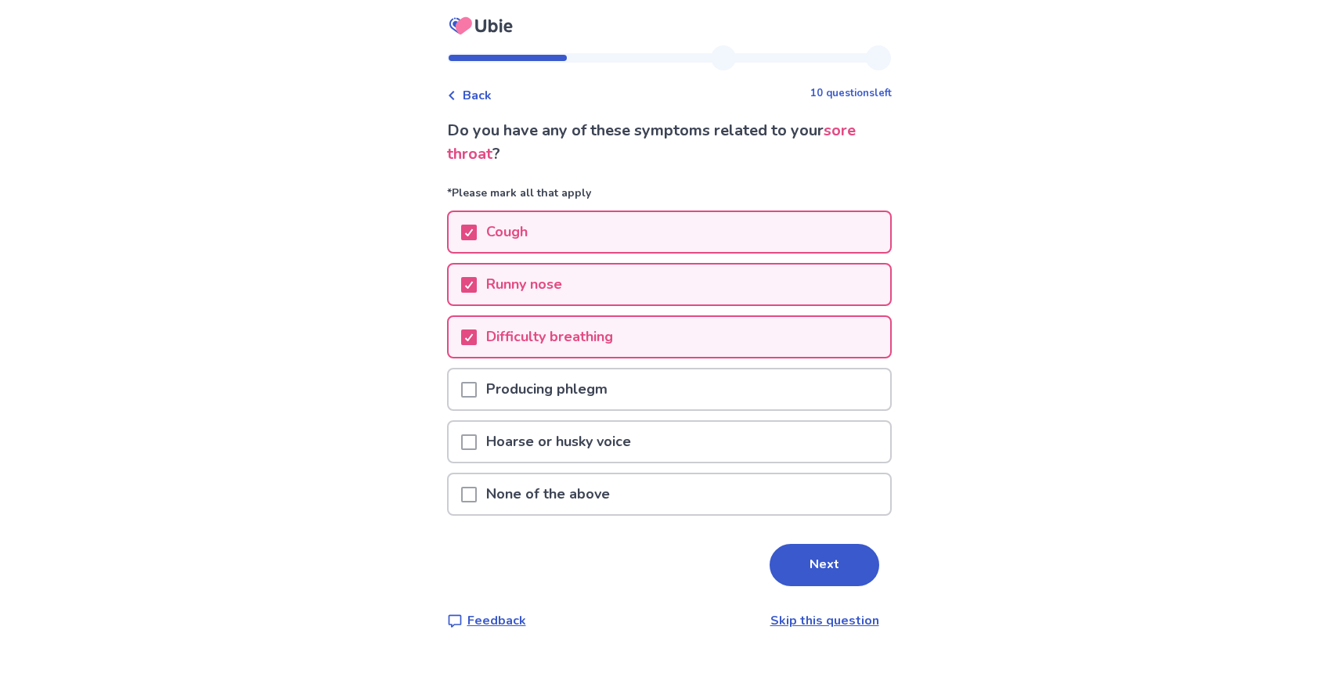
click at [477, 389] on span at bounding box center [469, 390] width 16 height 16
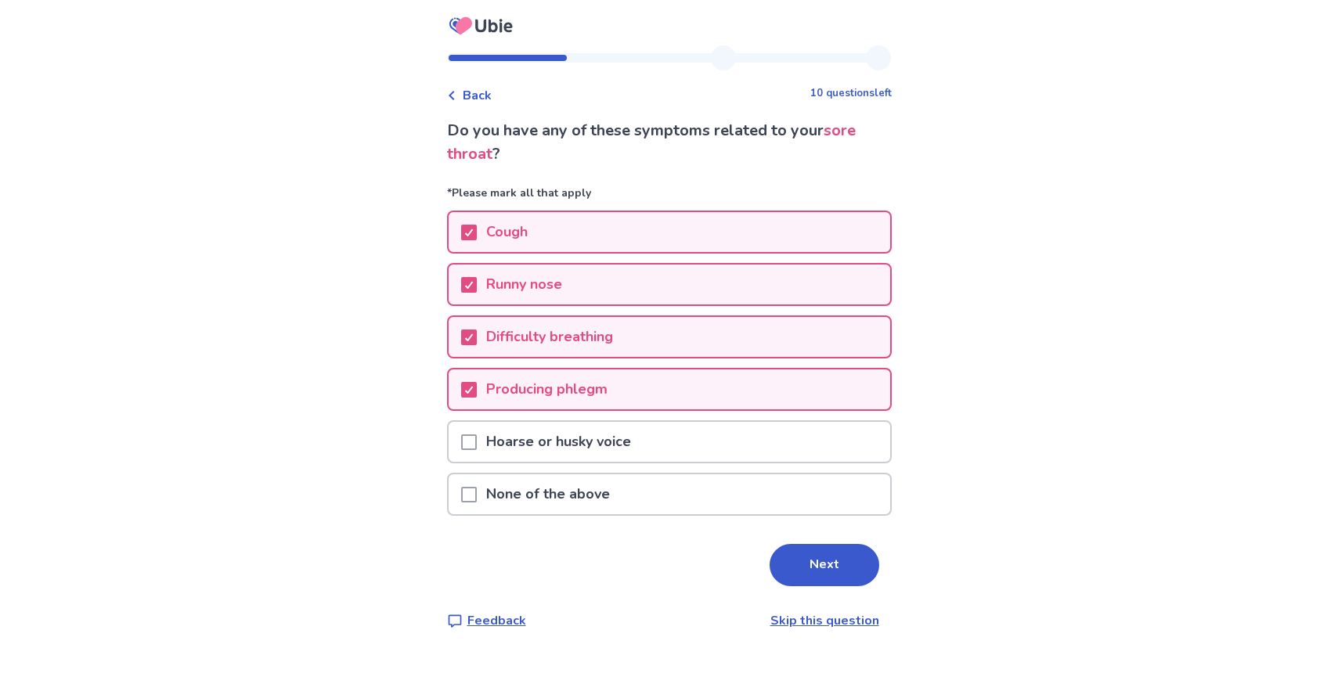
click at [473, 441] on span at bounding box center [469, 443] width 16 height 16
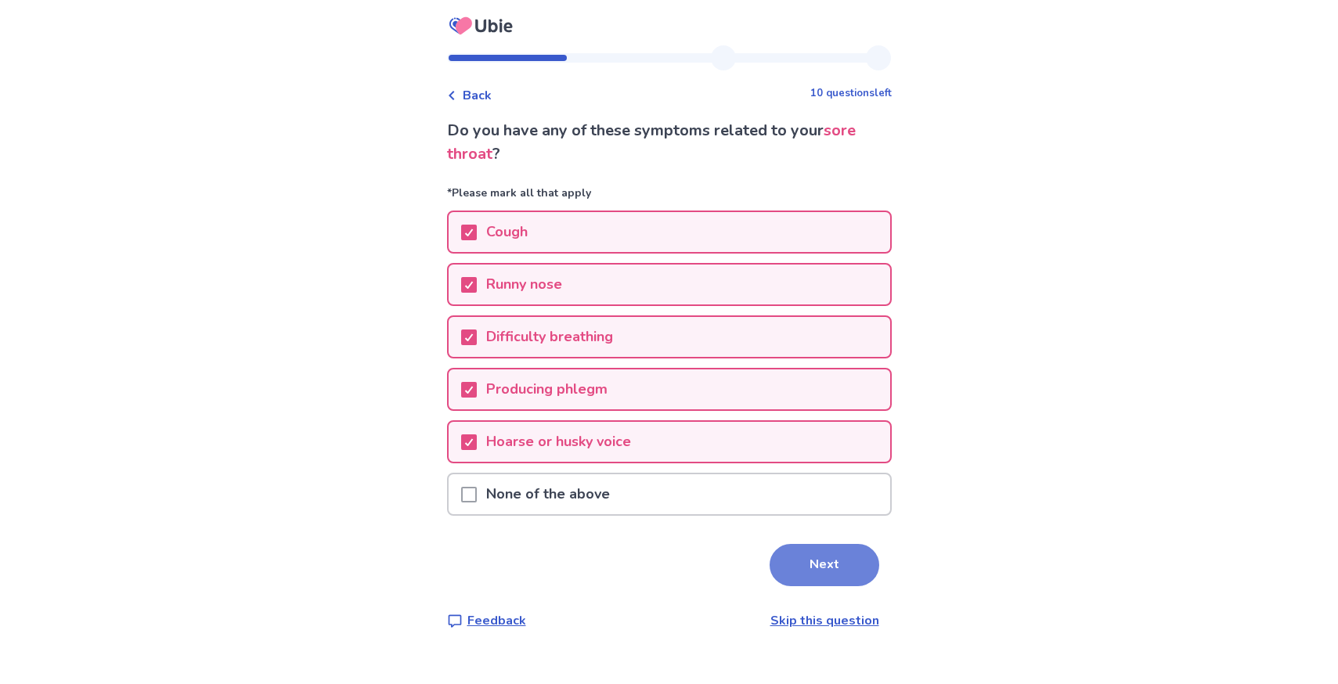
click at [804, 567] on button "Next" at bounding box center [825, 565] width 110 height 42
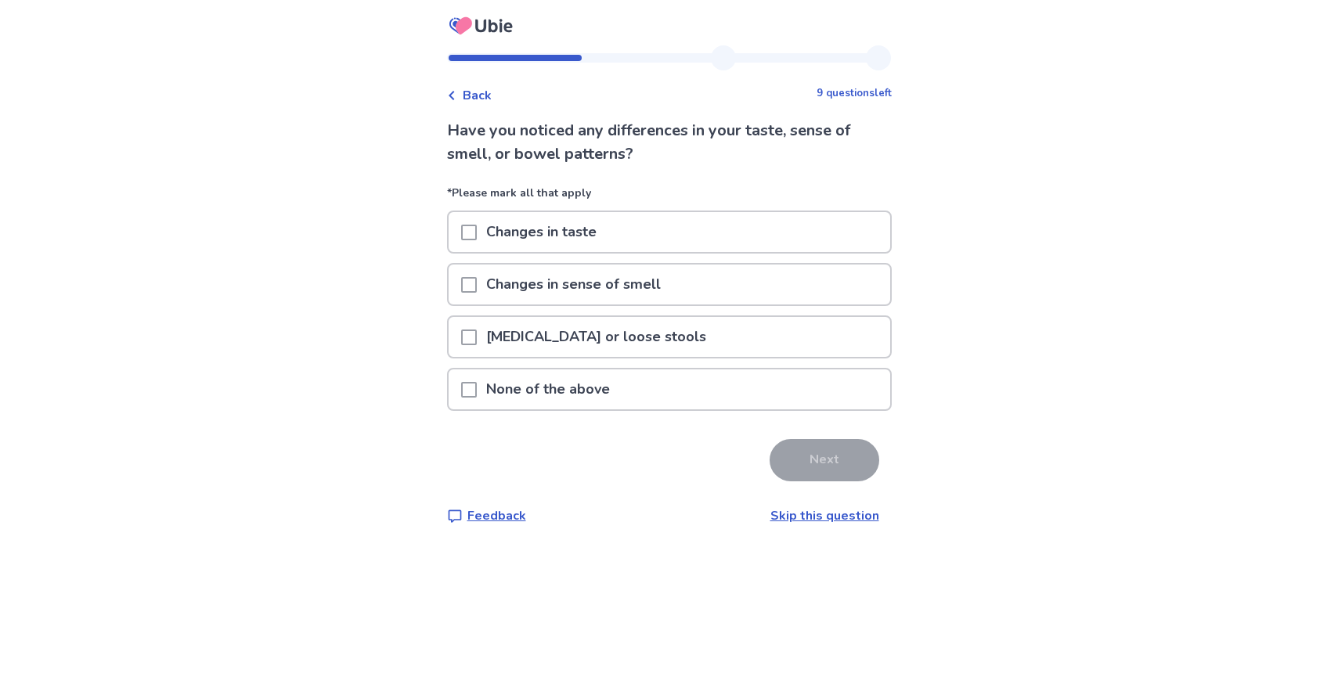
click at [477, 233] on span at bounding box center [469, 233] width 16 height 16
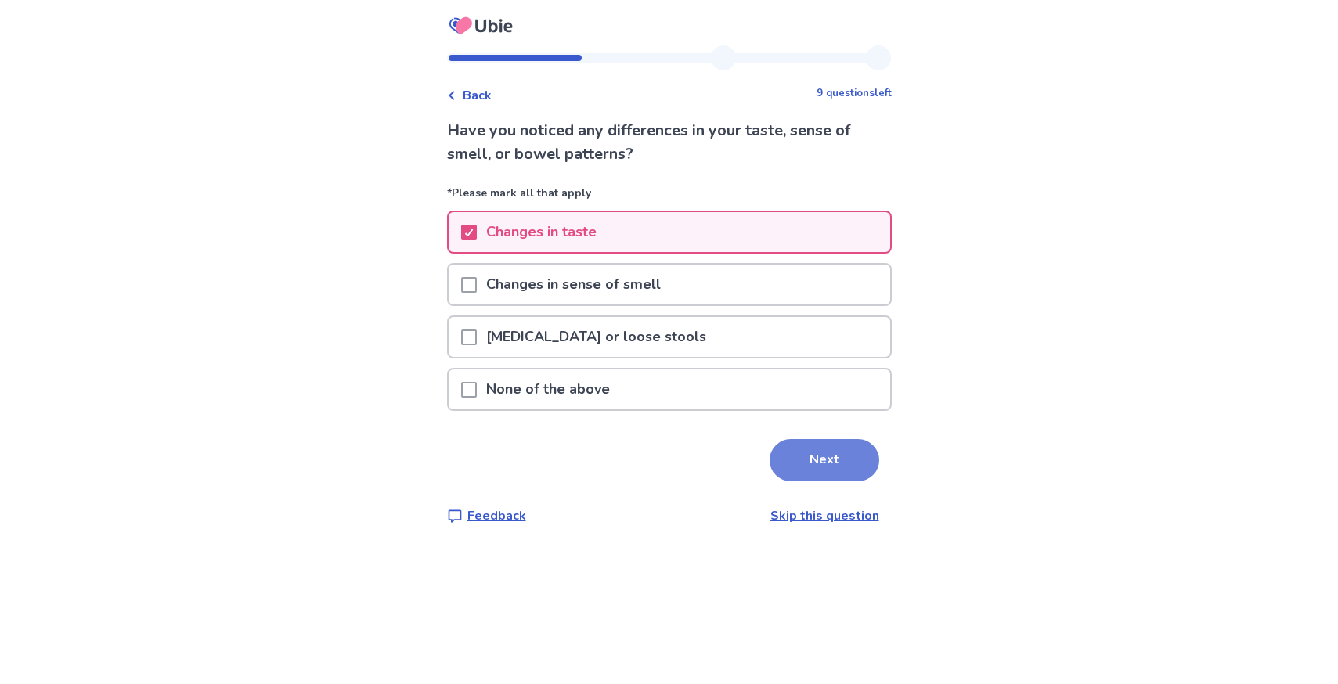
click at [836, 462] on button "Next" at bounding box center [825, 460] width 110 height 42
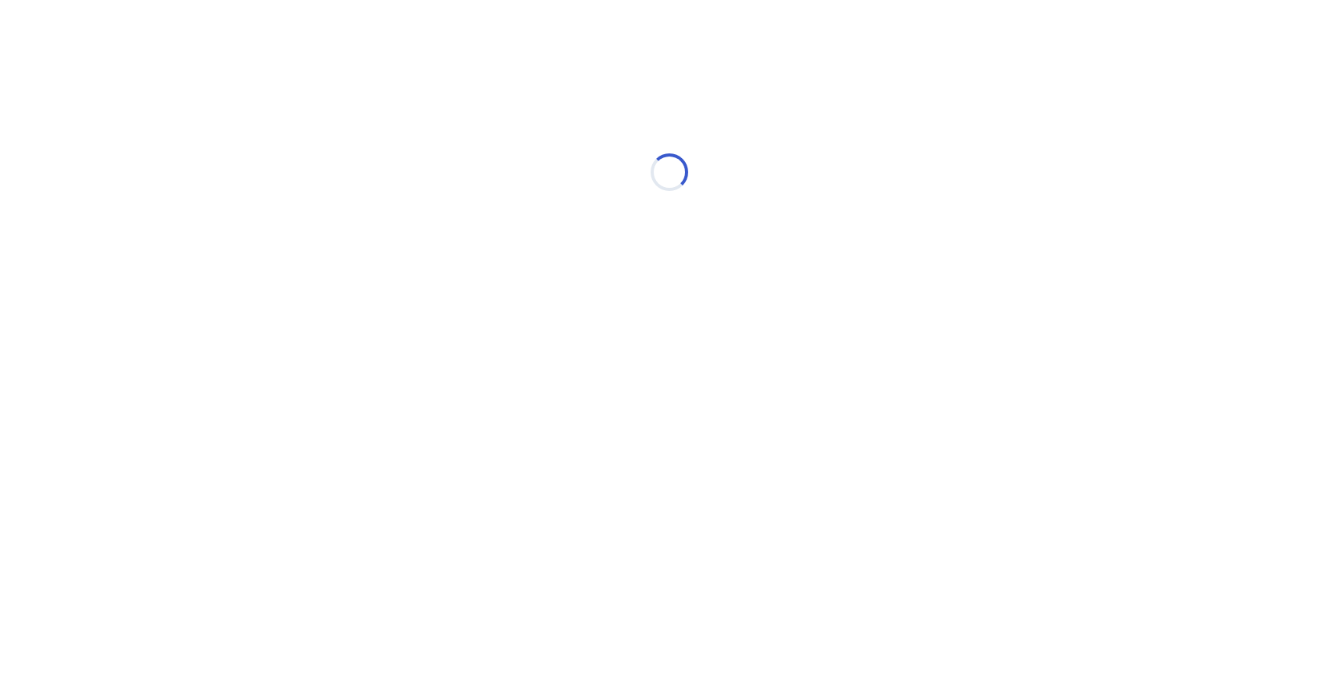
select select "*"
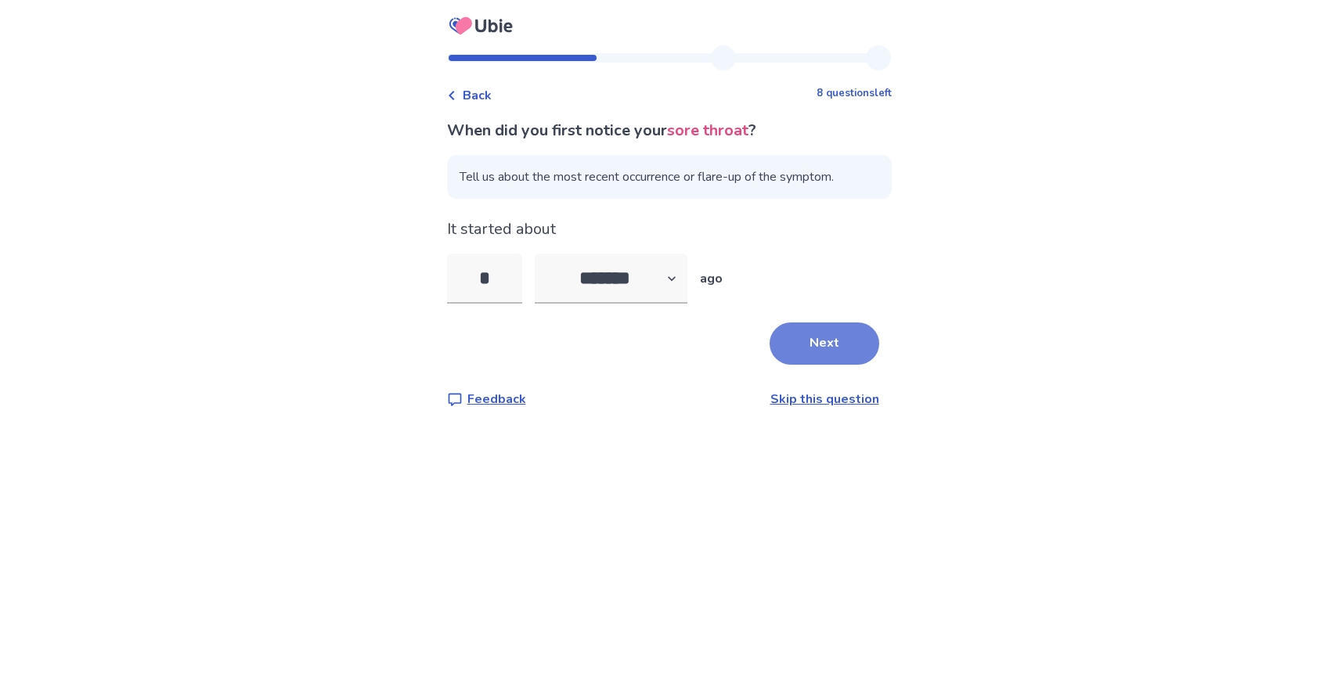
type input "*"
click at [842, 345] on button "Next" at bounding box center [825, 344] width 110 height 42
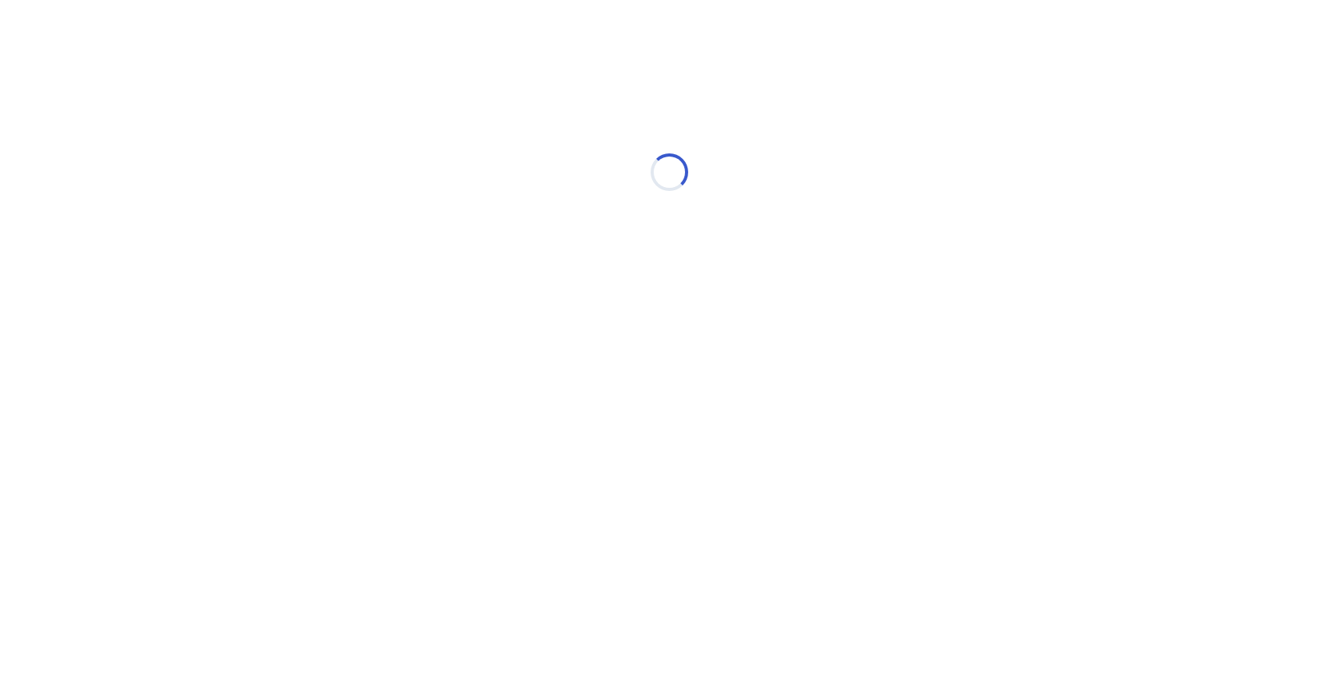
select select "*"
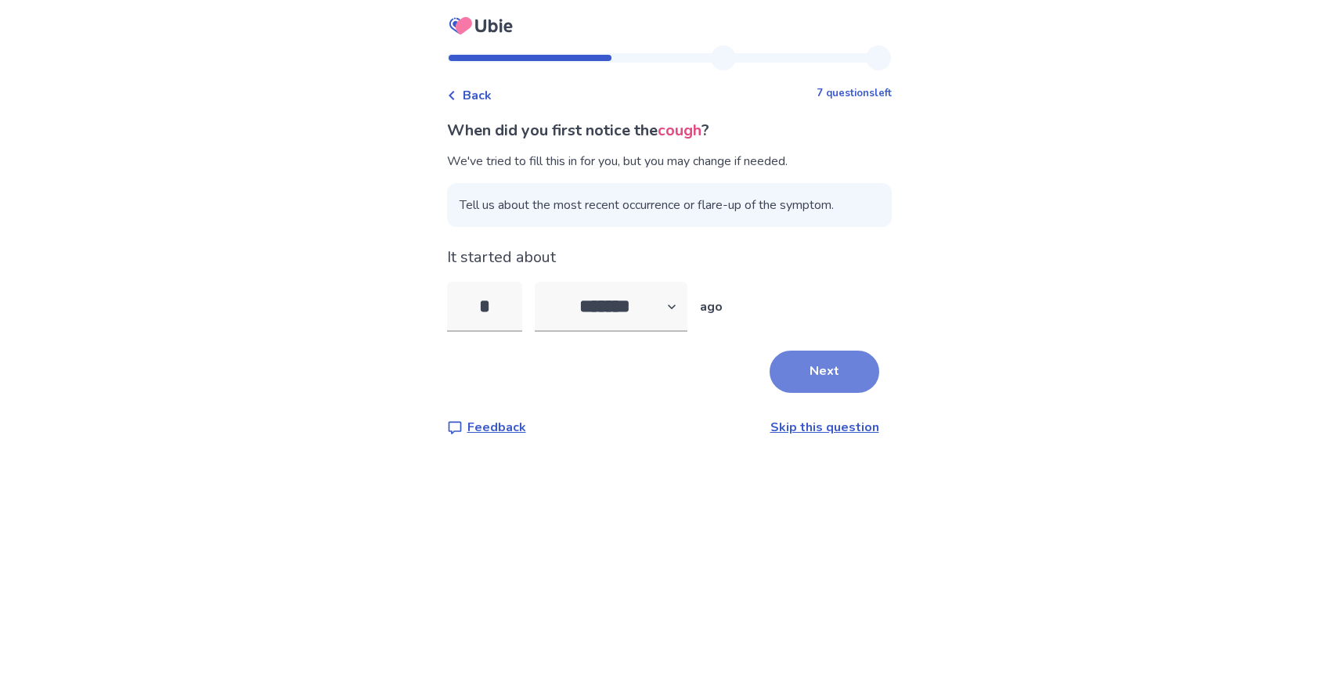
type input "*"
click at [846, 377] on button "Next" at bounding box center [825, 372] width 110 height 42
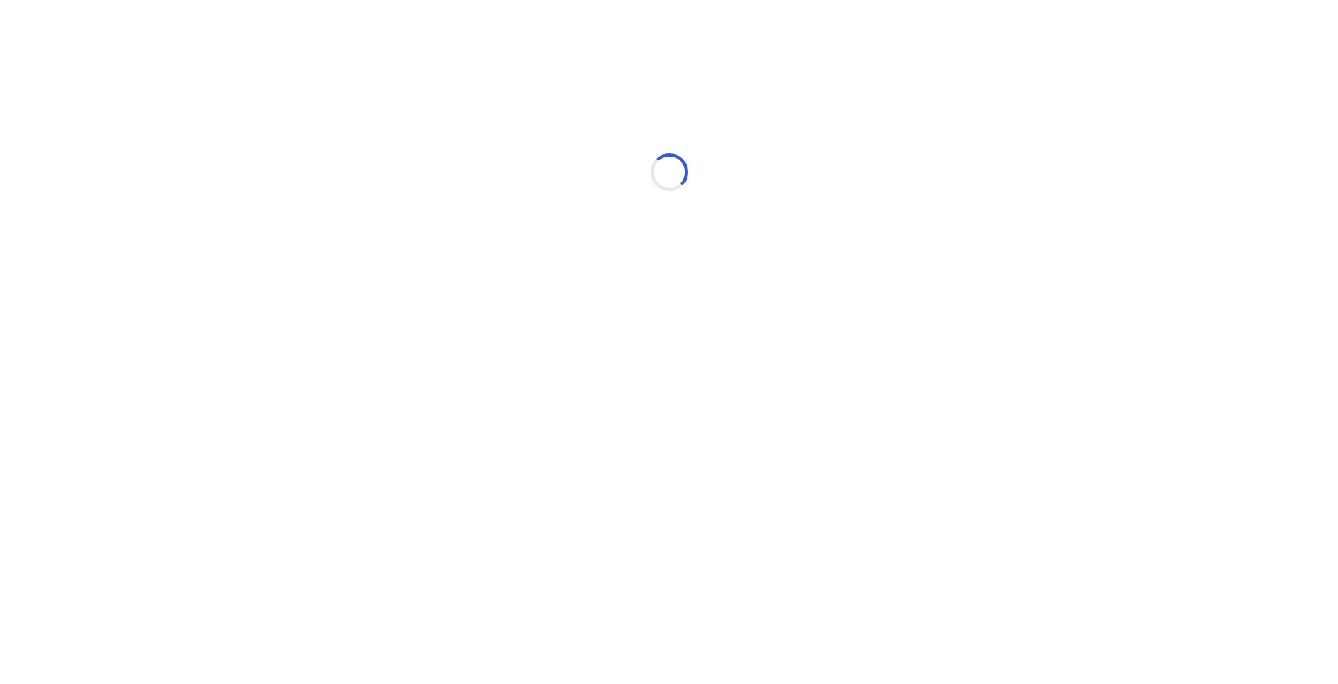
select select "*"
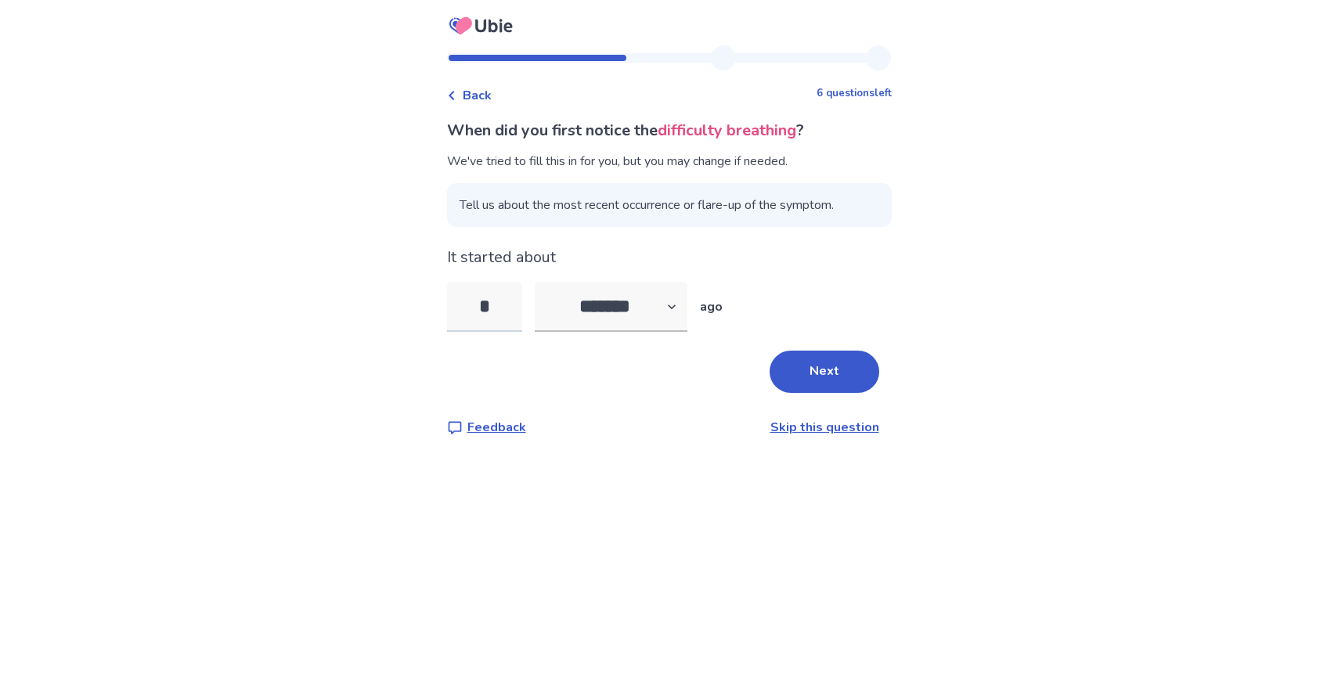
click at [509, 310] on input "*" at bounding box center [484, 307] width 75 height 50
type input "*"
click at [780, 374] on button "Next" at bounding box center [825, 372] width 110 height 42
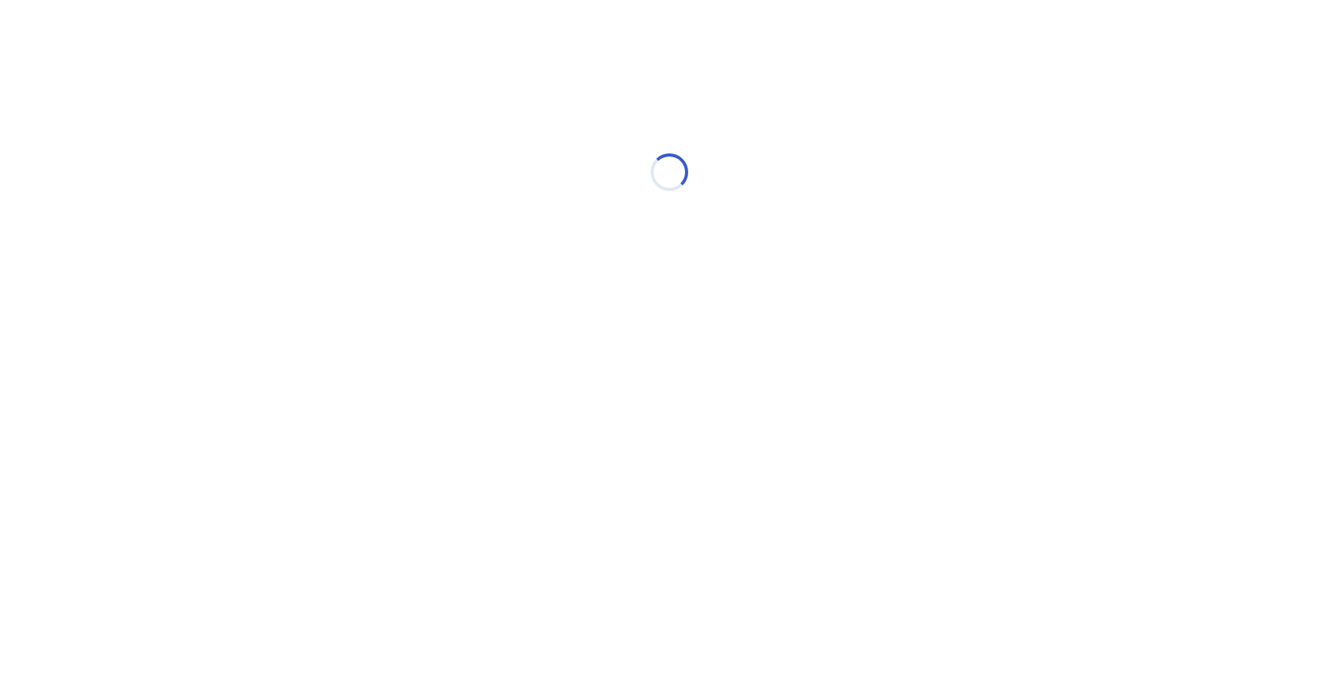
select select "*"
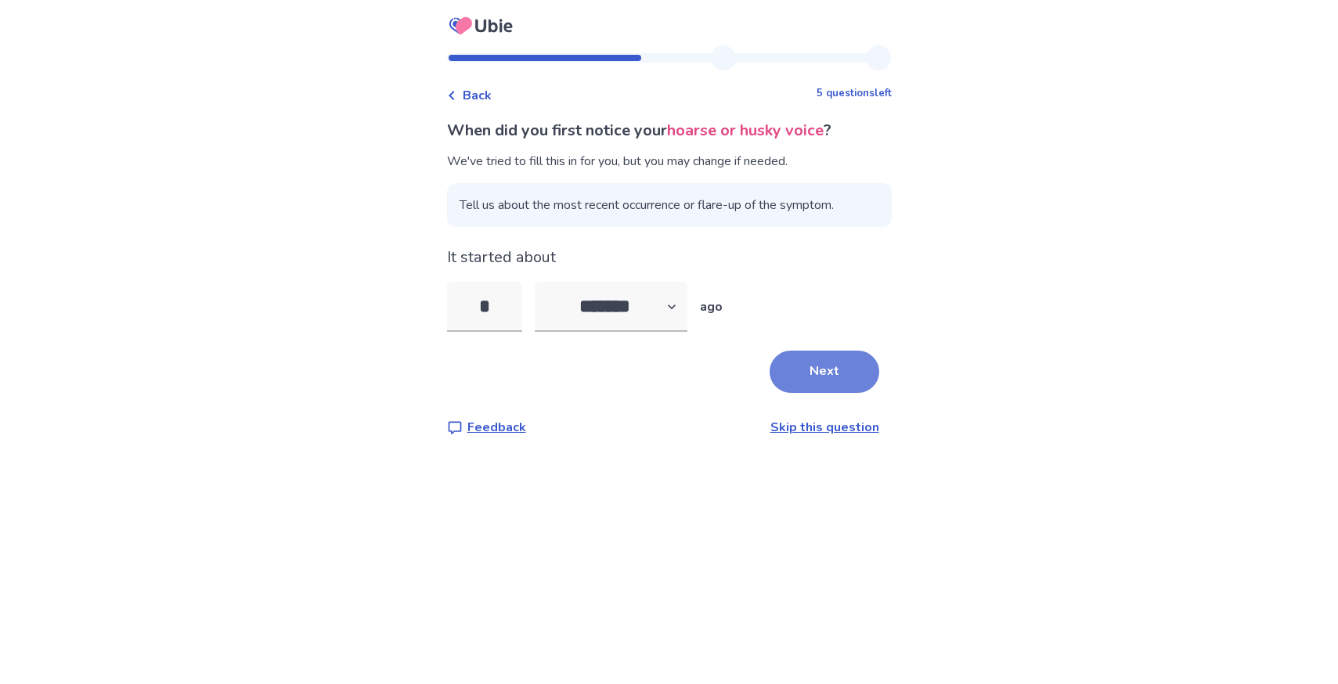
click at [826, 370] on button "Next" at bounding box center [825, 372] width 110 height 42
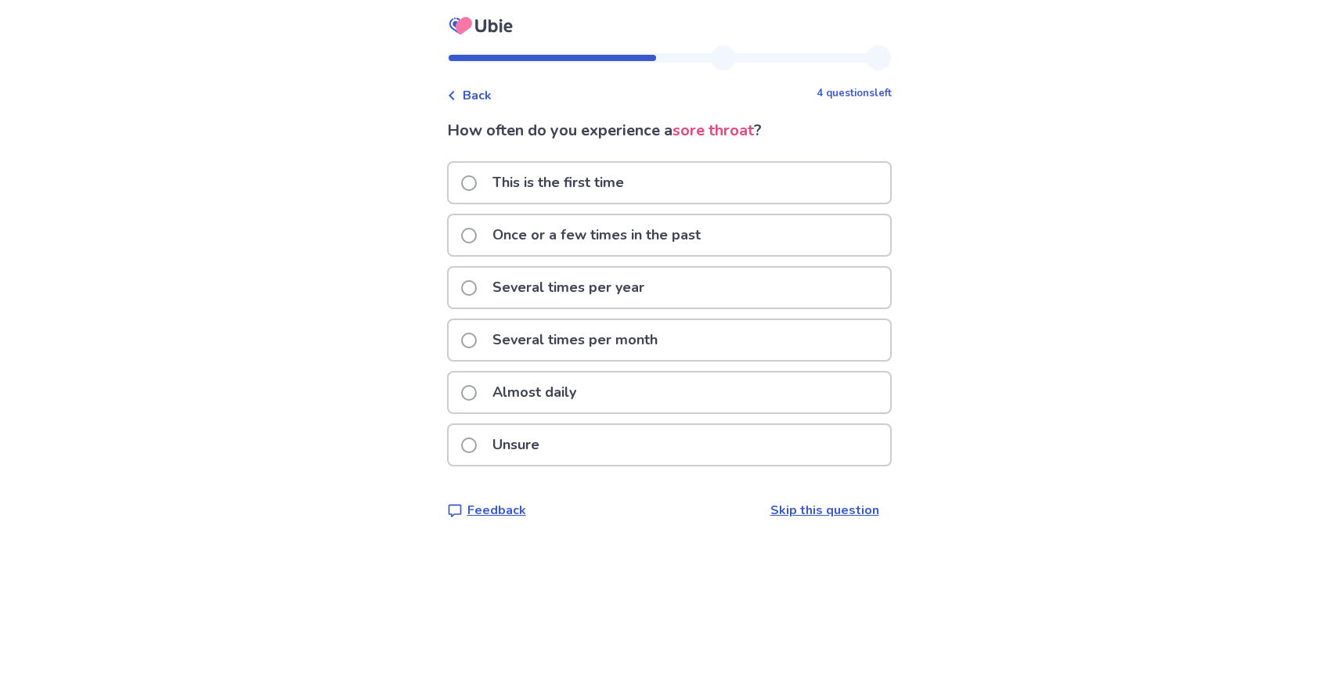
click at [552, 290] on p "Several times per year" at bounding box center [568, 288] width 171 height 40
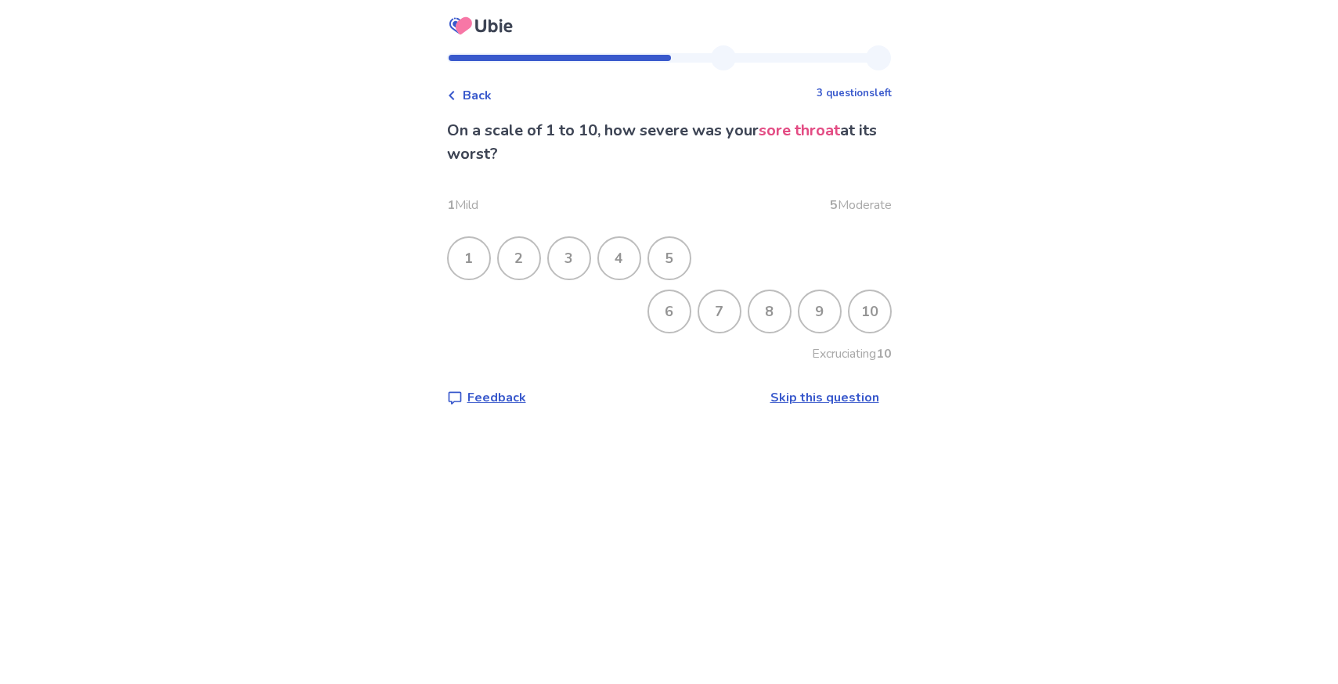
click at [706, 309] on div "7" at bounding box center [719, 311] width 41 height 41
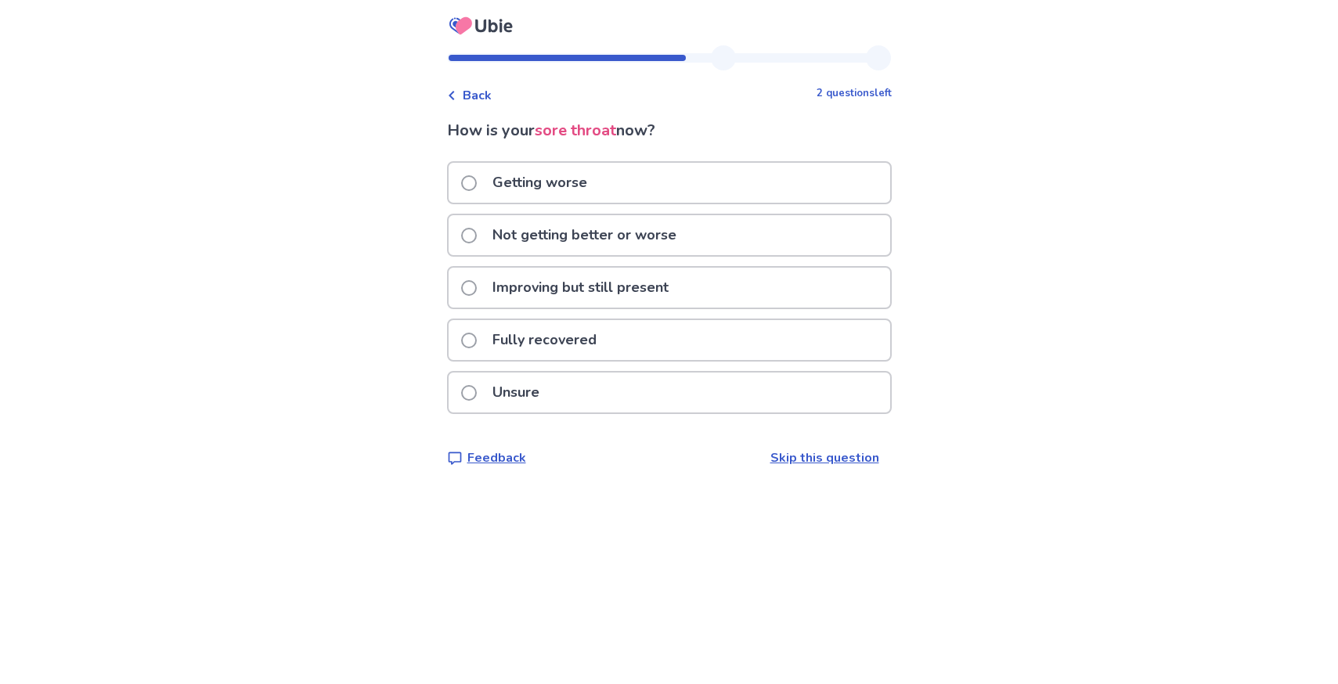
click at [597, 200] on p "Getting worse" at bounding box center [540, 183] width 114 height 40
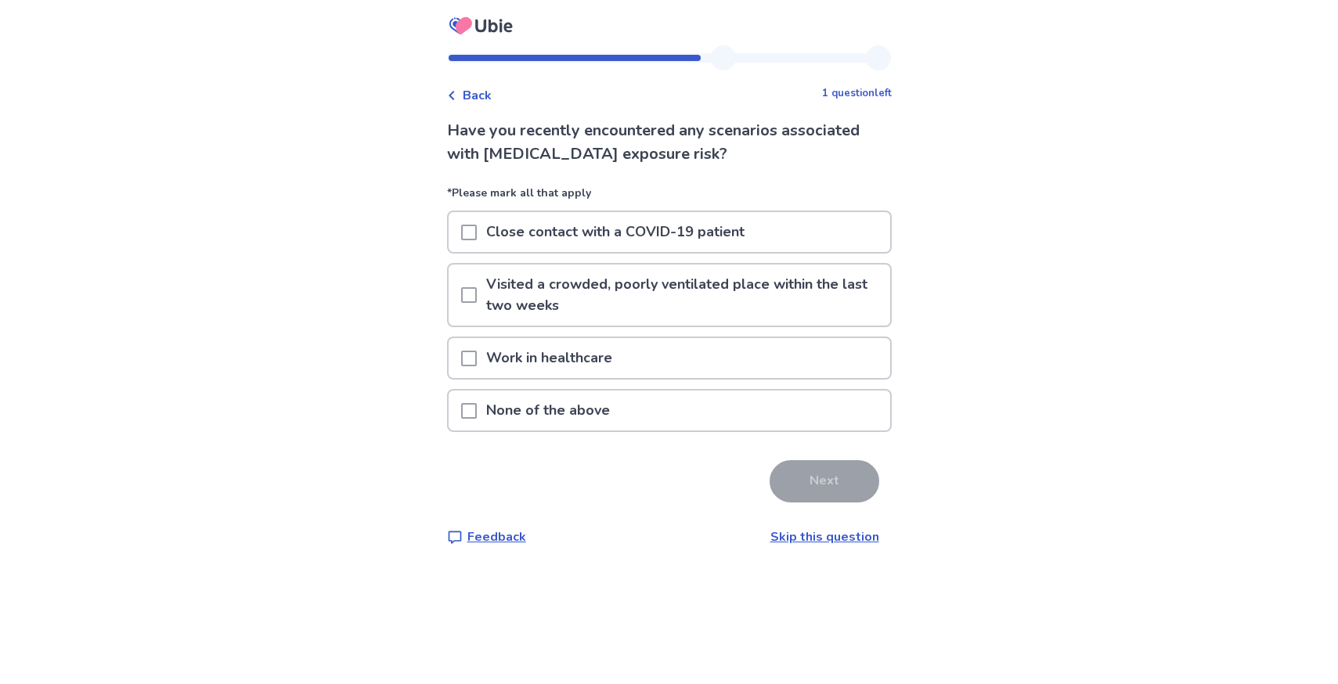
click at [477, 410] on span at bounding box center [469, 411] width 16 height 16
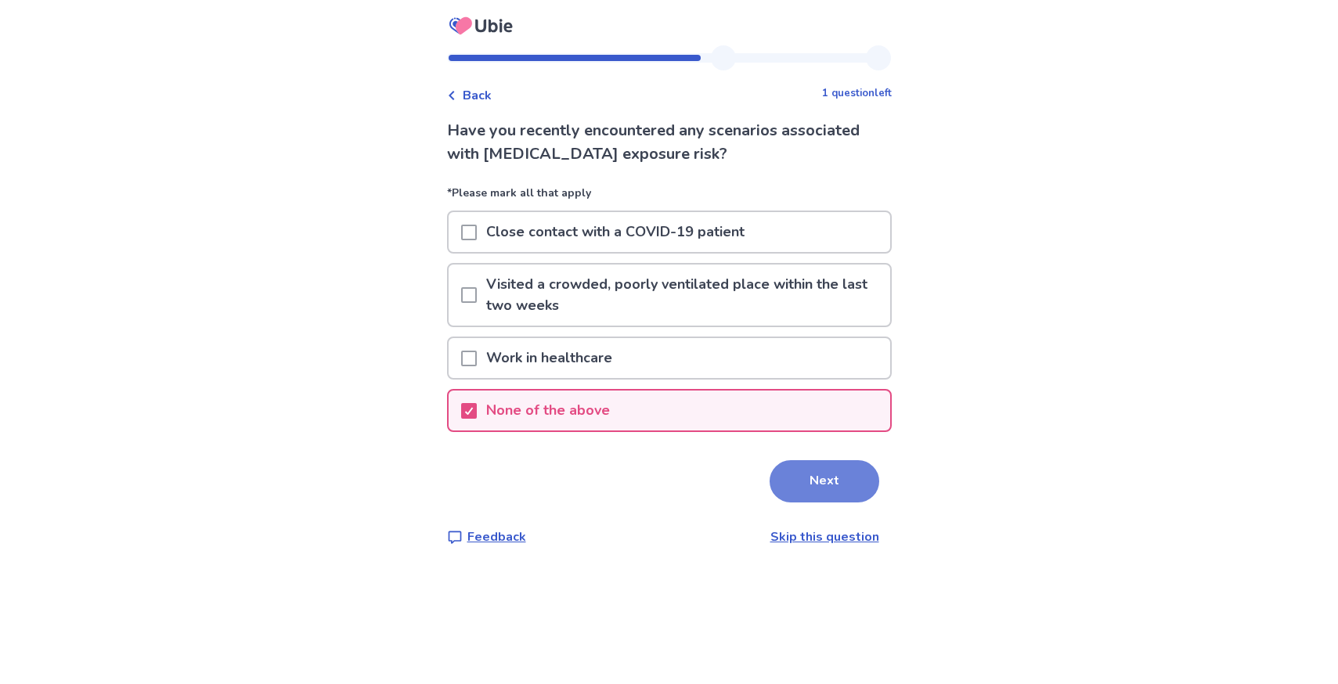
click at [818, 478] on button "Next" at bounding box center [825, 482] width 110 height 42
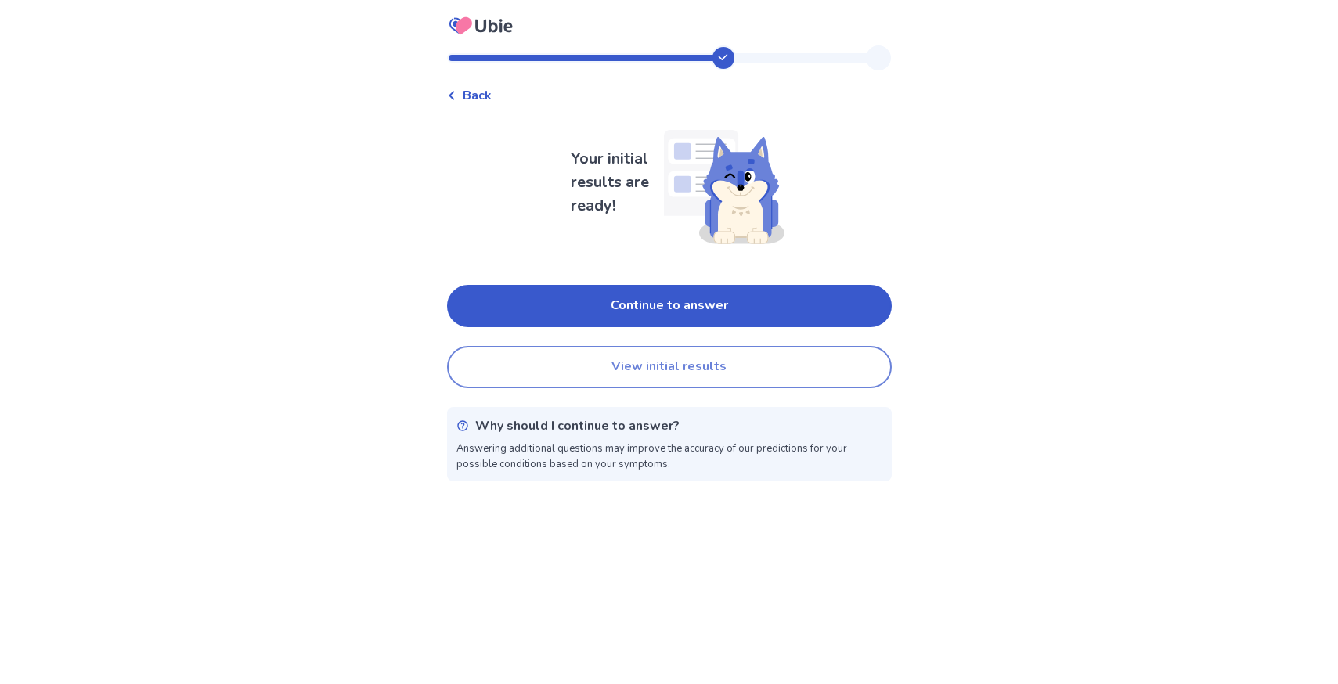
click at [645, 358] on button "View initial results" at bounding box center [669, 367] width 445 height 42
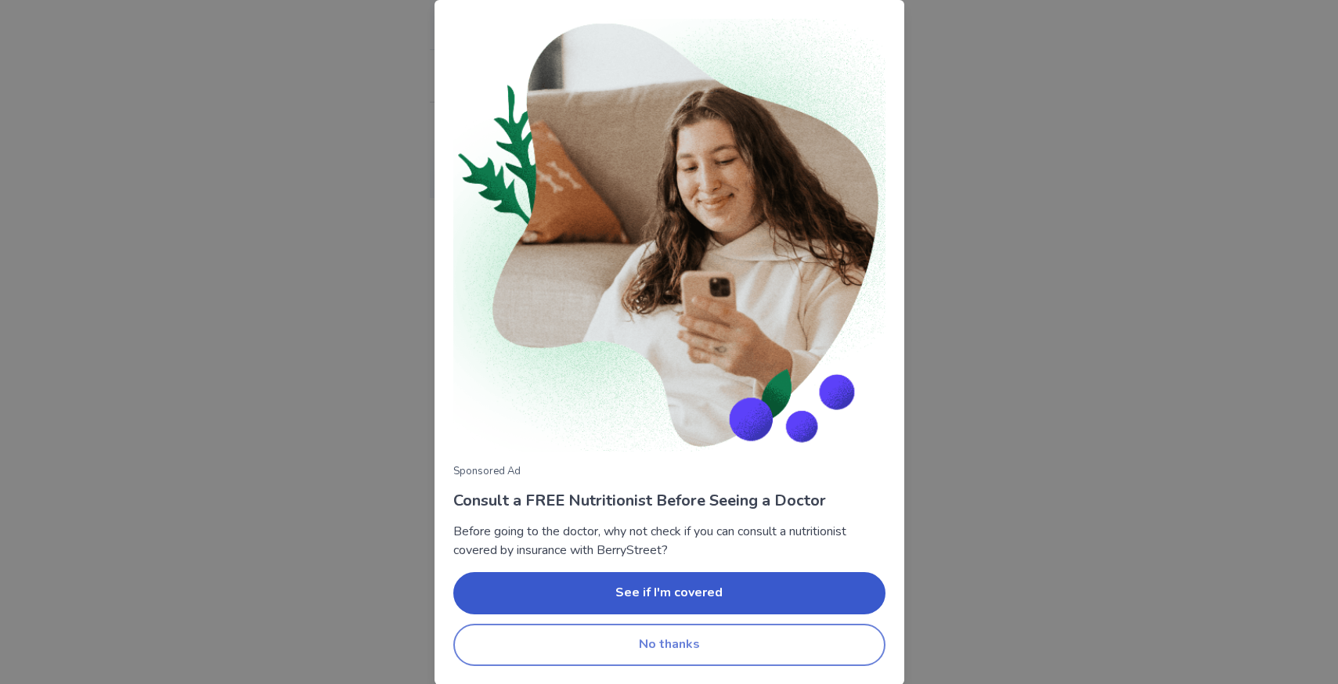
click at [684, 650] on button "No thanks" at bounding box center [669, 645] width 432 height 42
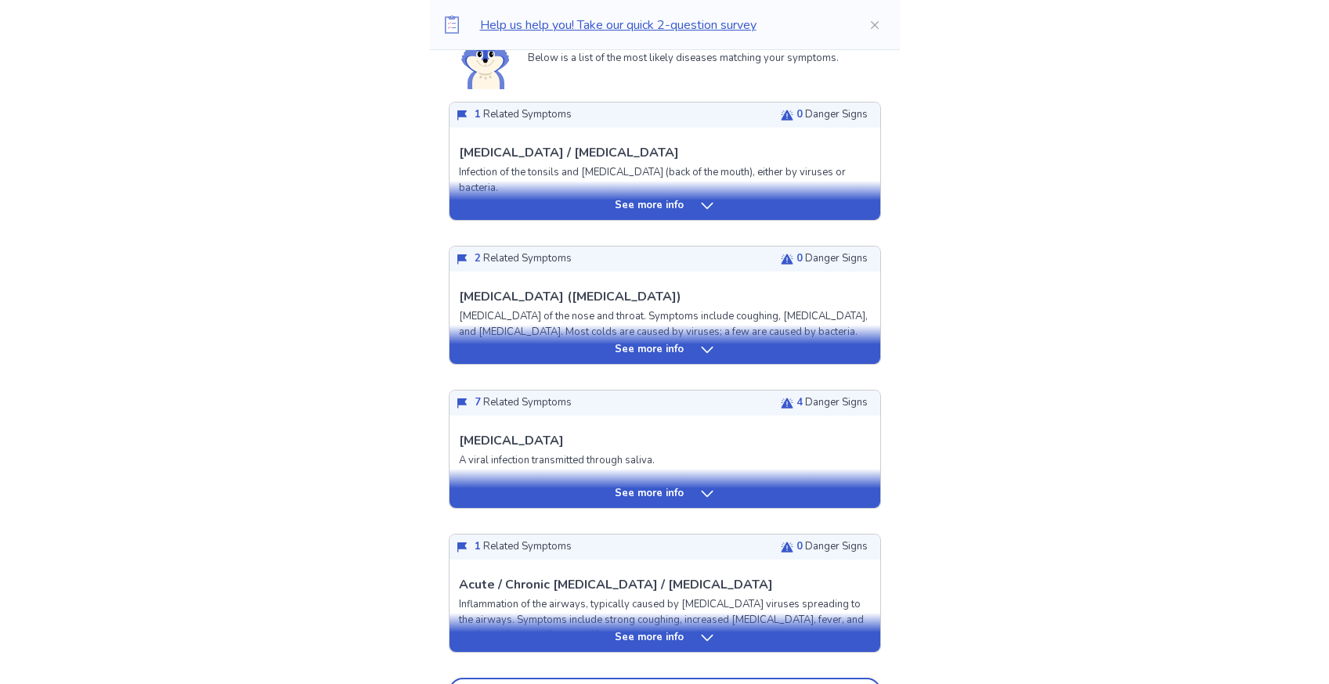
scroll to position [396, 0]
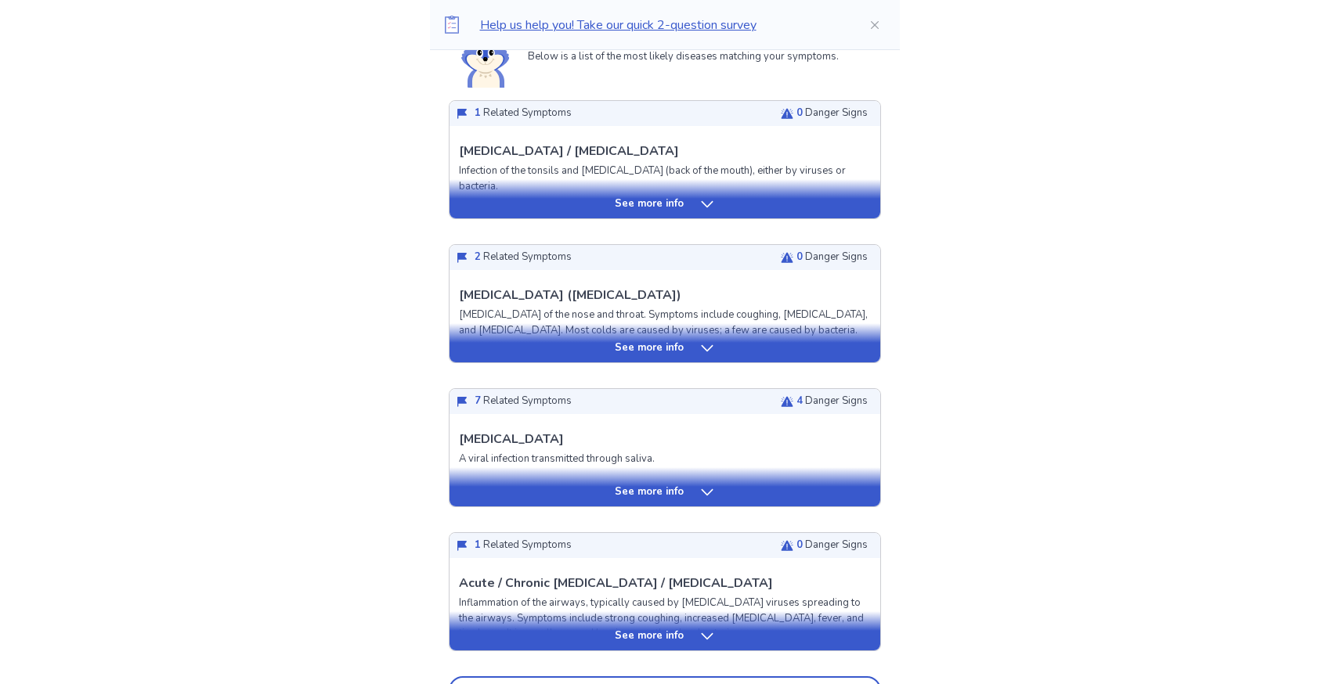
click at [694, 489] on div "See more info" at bounding box center [665, 493] width 431 height 16
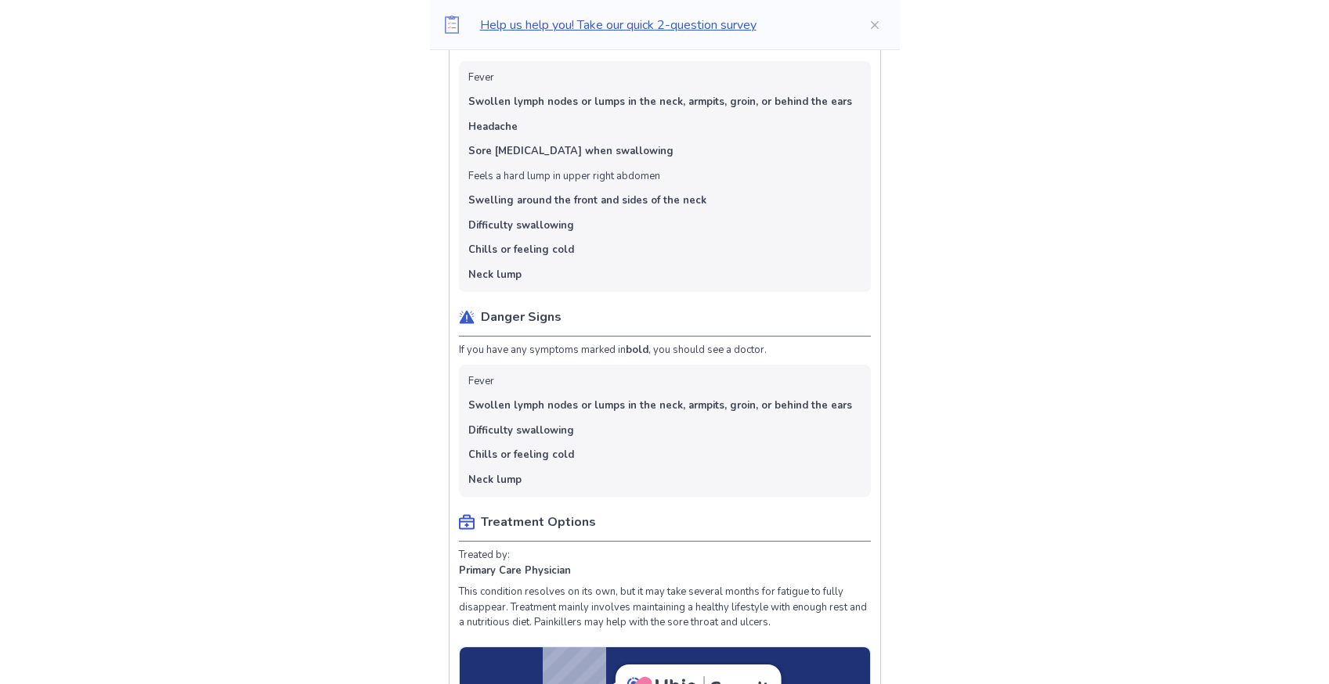
scroll to position [891, 0]
